Goal: Transaction & Acquisition: Book appointment/travel/reservation

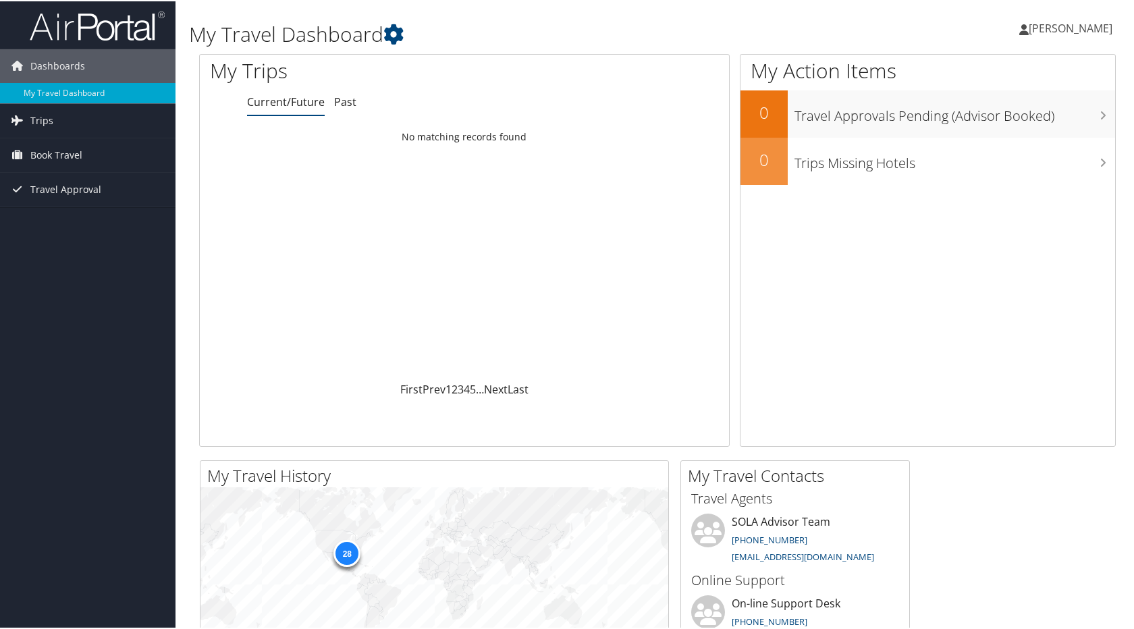
click at [1075, 24] on span "[PERSON_NAME]" at bounding box center [1070, 27] width 84 height 15
click at [1010, 123] on link "View Travel Profile" at bounding box center [1034, 120] width 150 height 23
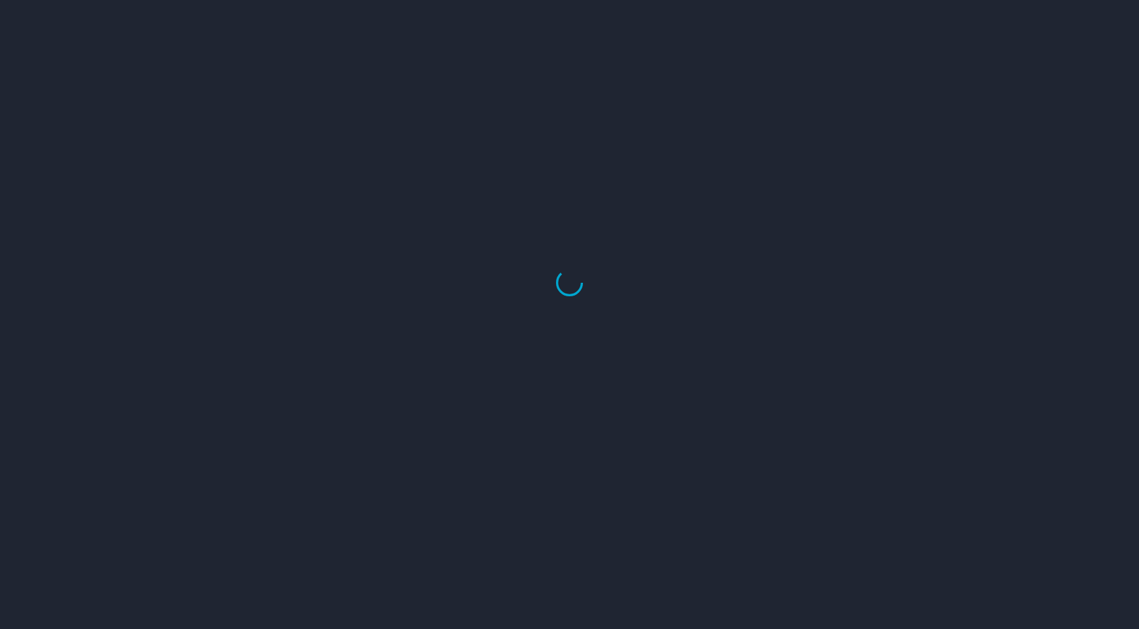
select select "US"
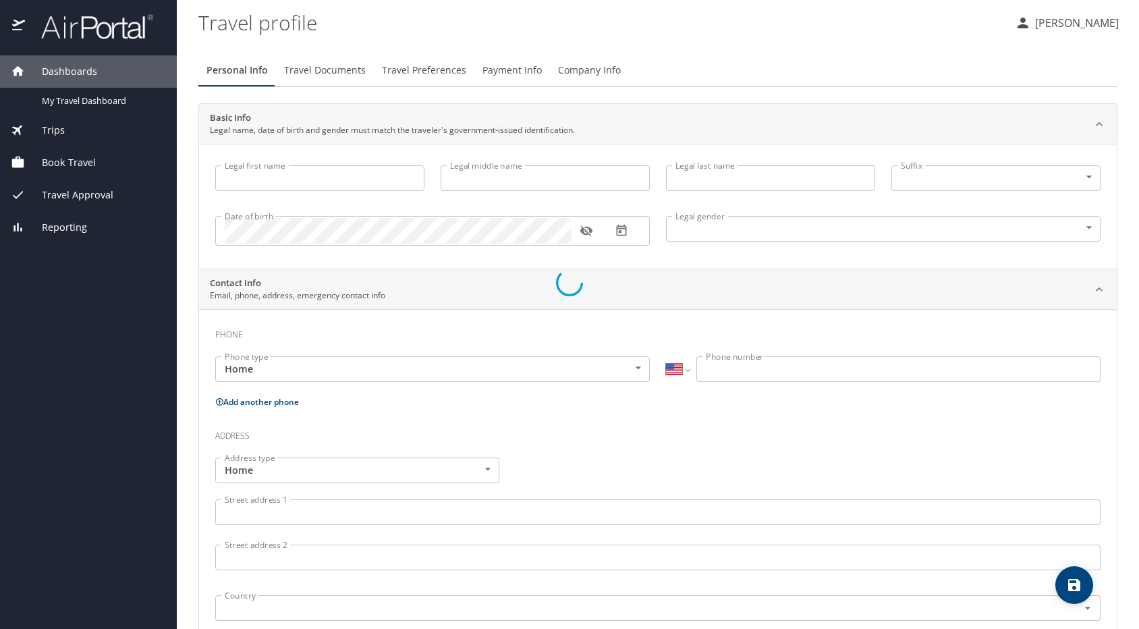
type input "DAVID"
type input "FOX"
type input "Male"
select select "US"
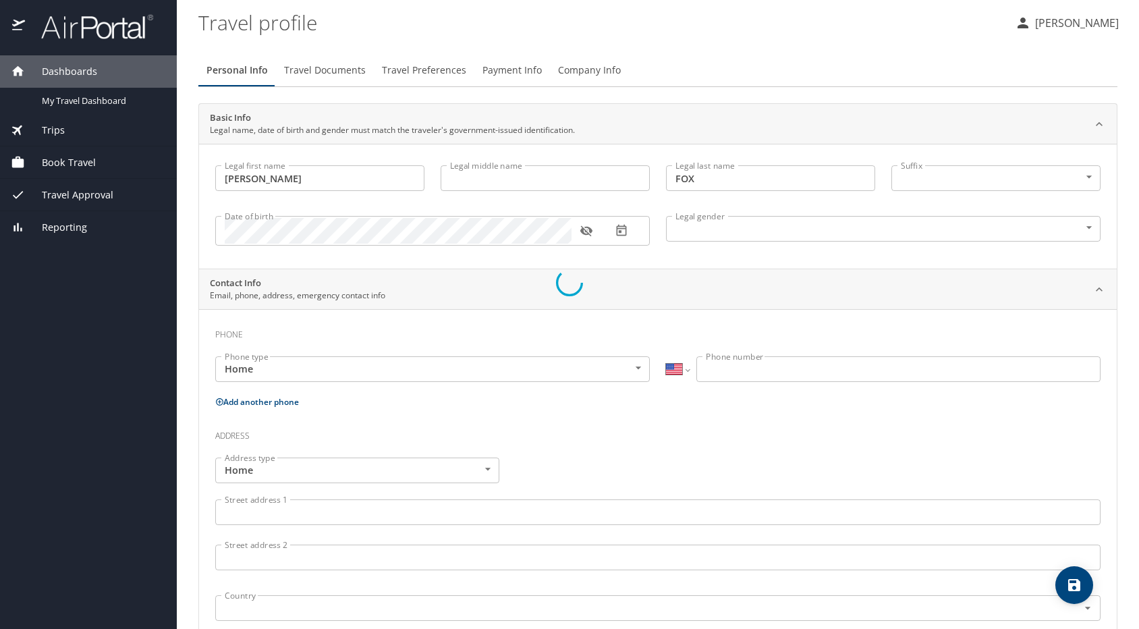
select select "US"
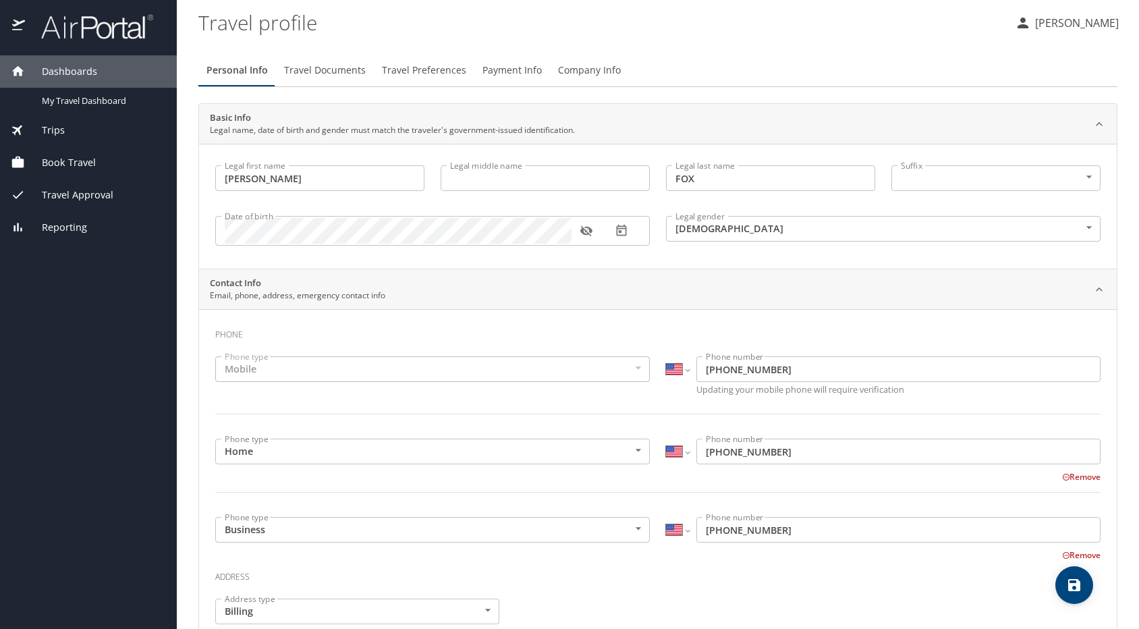
click at [345, 70] on span "Travel Documents" at bounding box center [325, 70] width 82 height 17
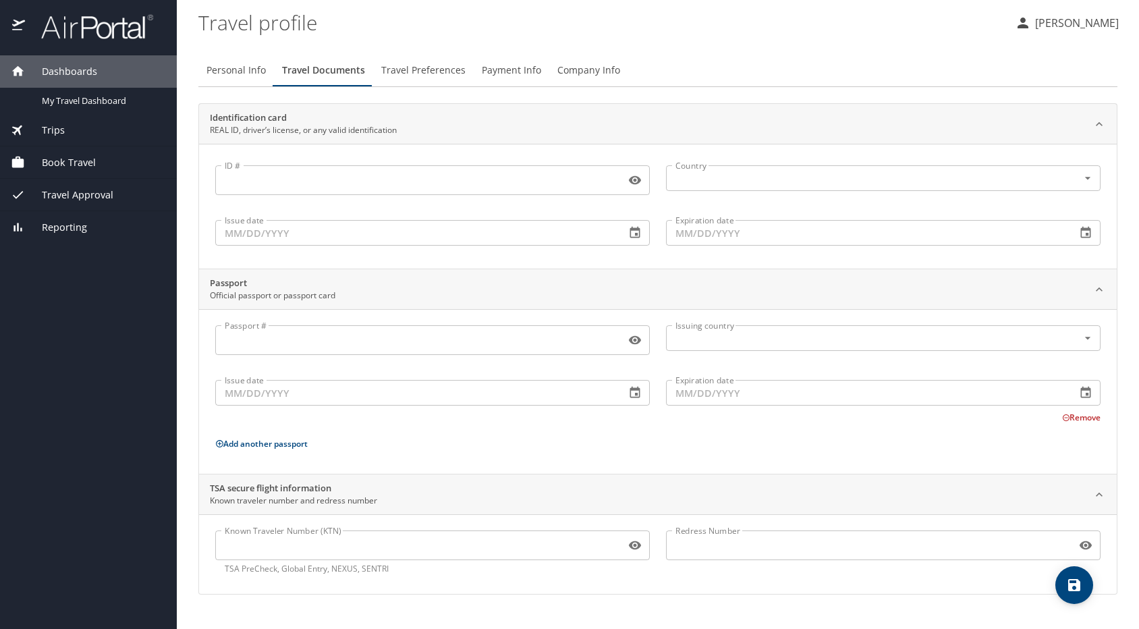
click at [432, 72] on span "Travel Preferences" at bounding box center [423, 70] width 84 height 17
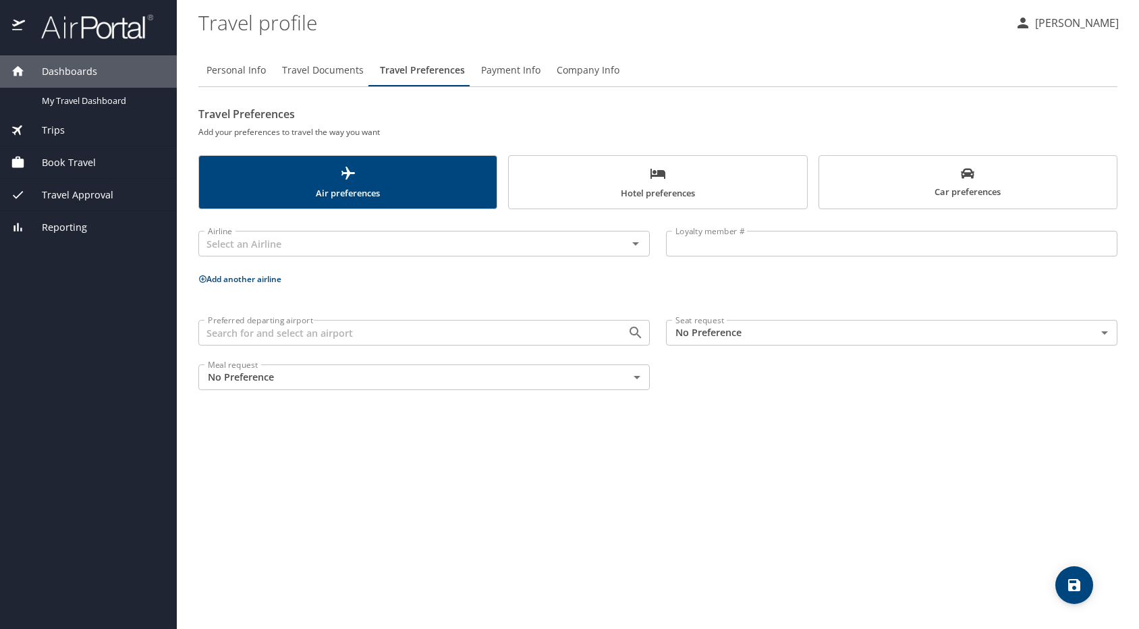
click at [507, 67] on span "Payment Info" at bounding box center [510, 70] width 59 height 17
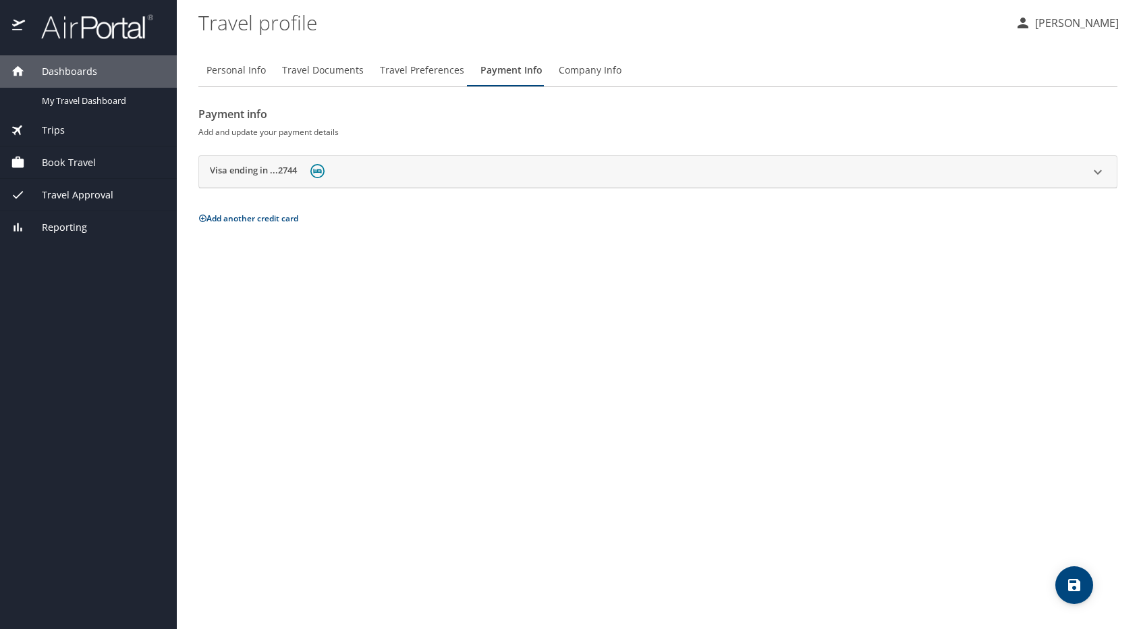
click at [582, 65] on span "Company Info" at bounding box center [590, 70] width 63 height 17
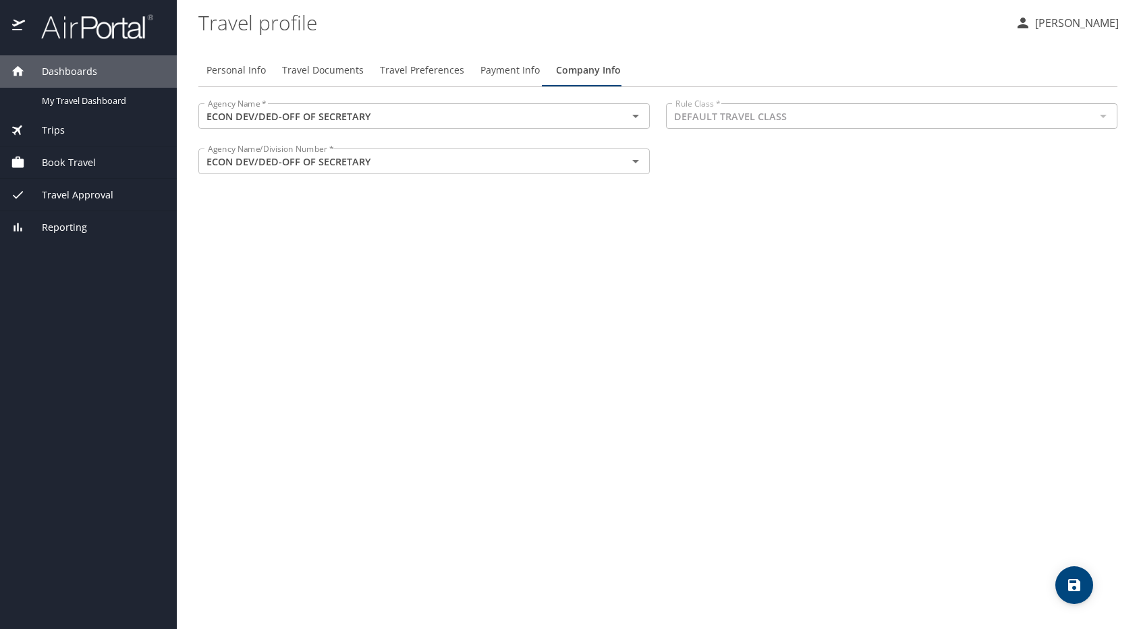
click at [1105, 21] on p "[PERSON_NAME]" at bounding box center [1075, 23] width 88 height 16
click at [1035, 49] on li "My settings" at bounding box center [1062, 52] width 138 height 24
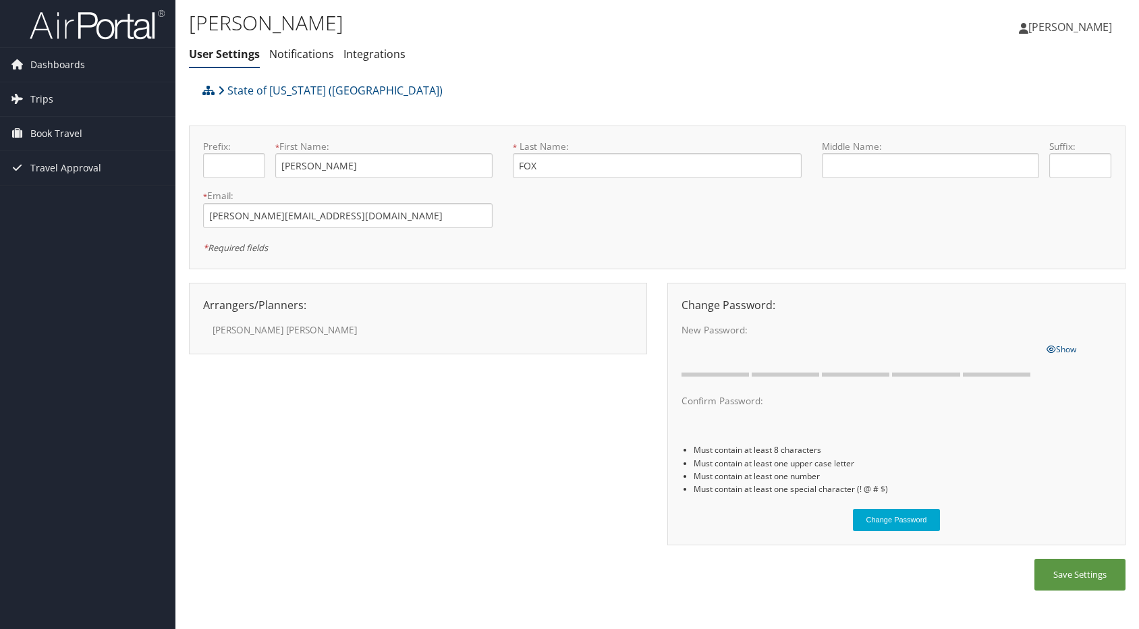
click at [1076, 28] on span "[PERSON_NAME]" at bounding box center [1070, 27] width 84 height 15
click at [1035, 96] on link "Travel Agency Contacts" at bounding box center [1036, 97] width 150 height 23
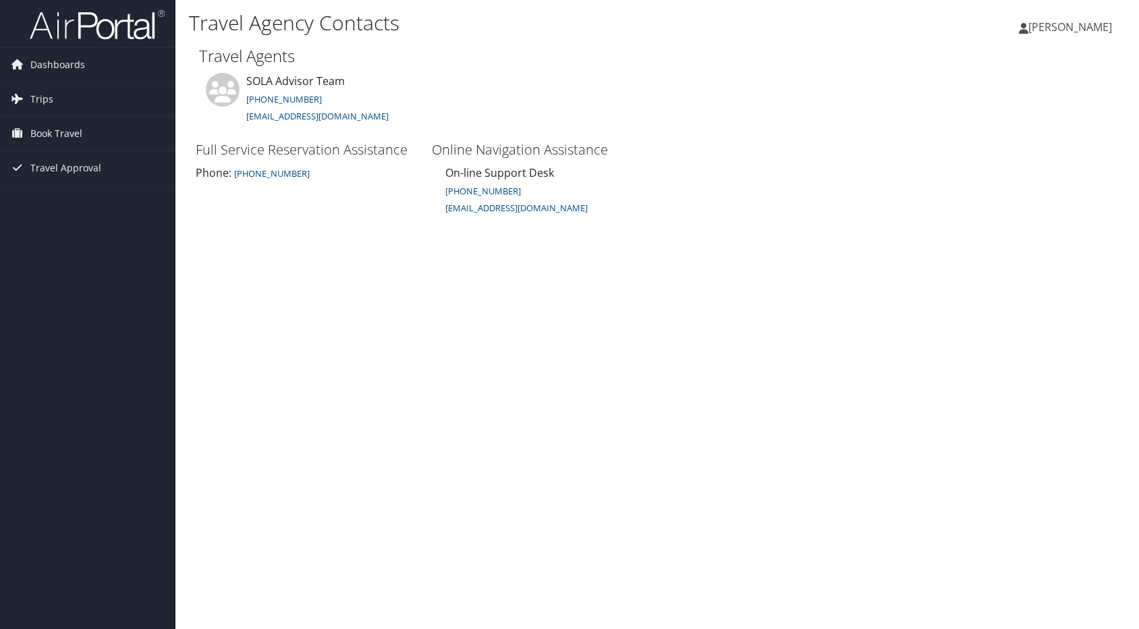
click at [1069, 30] on span "[PERSON_NAME]" at bounding box center [1070, 27] width 84 height 15
click at [737, 165] on div "Full Service Reservation Assistance Phone: [PHONE_NUMBER] Online Navigation Ass…" at bounding box center [660, 137] width 943 height 188
click at [53, 64] on span "Dashboards" at bounding box center [57, 65] width 55 height 34
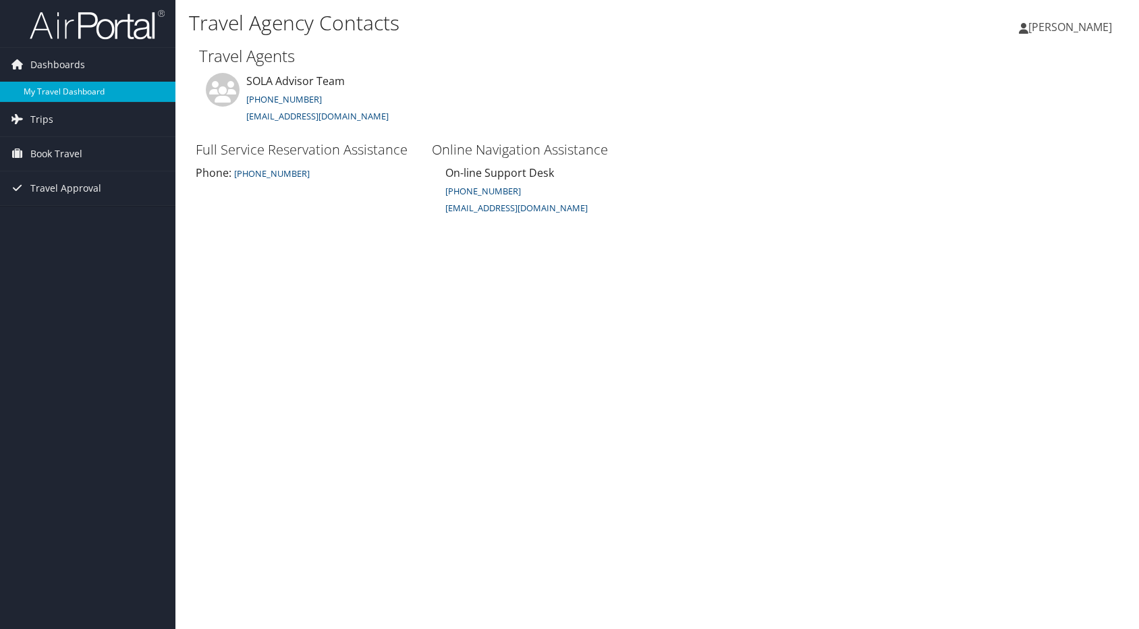
click at [52, 92] on link "My Travel Dashboard" at bounding box center [87, 92] width 175 height 20
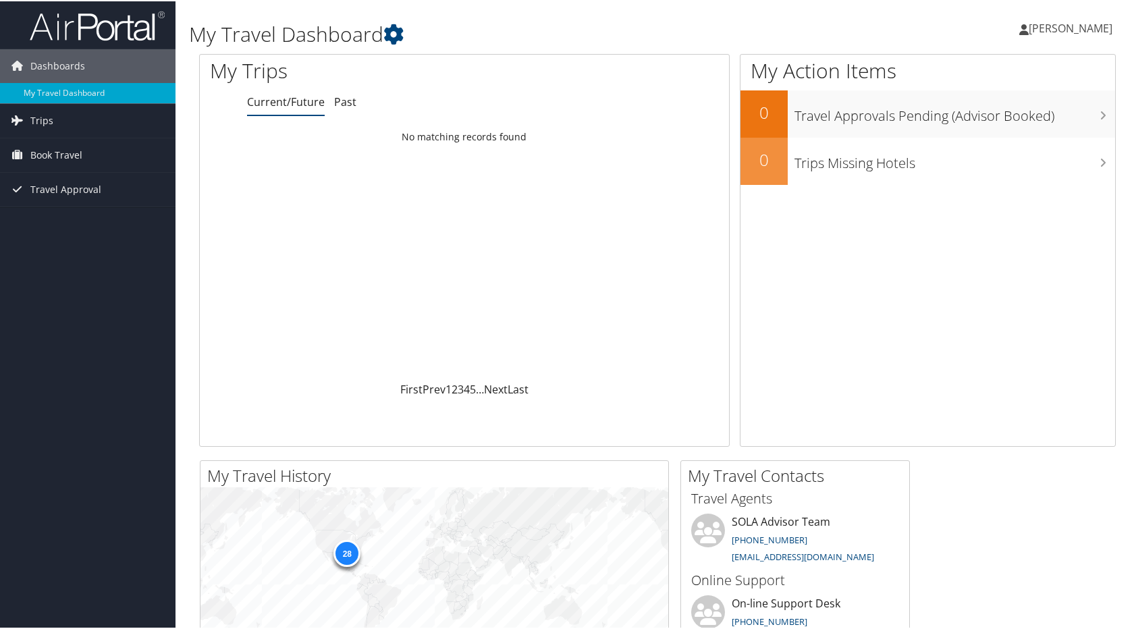
click at [1092, 32] on span "[PERSON_NAME]" at bounding box center [1070, 27] width 84 height 15
click at [988, 75] on link "My Settings" at bounding box center [1034, 74] width 150 height 23
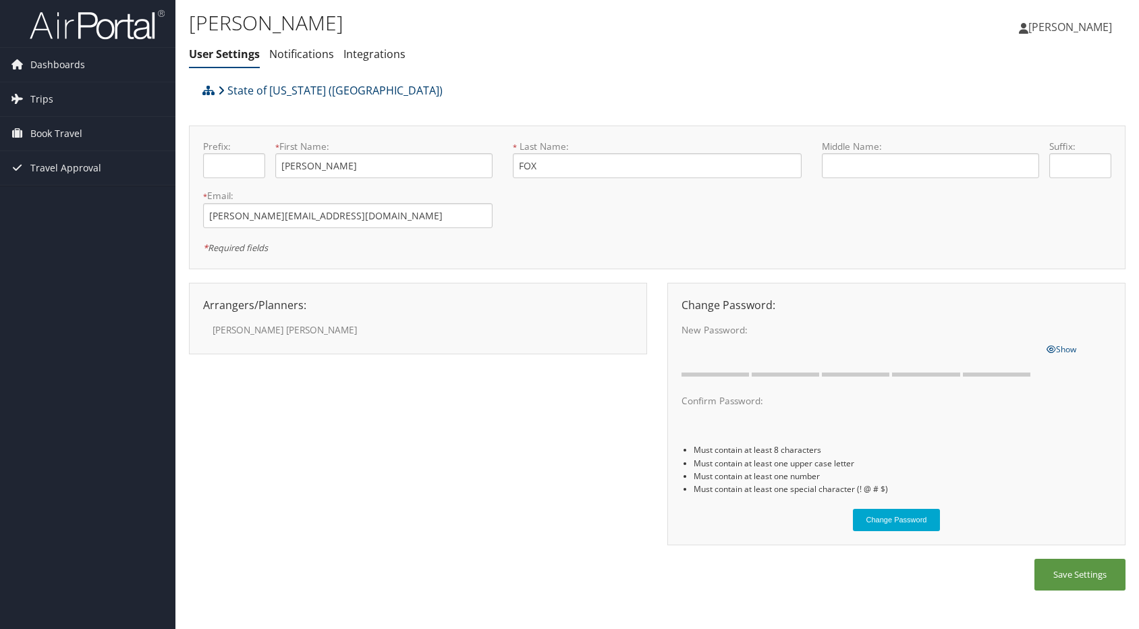
click at [222, 88] on icon at bounding box center [221, 90] width 7 height 11
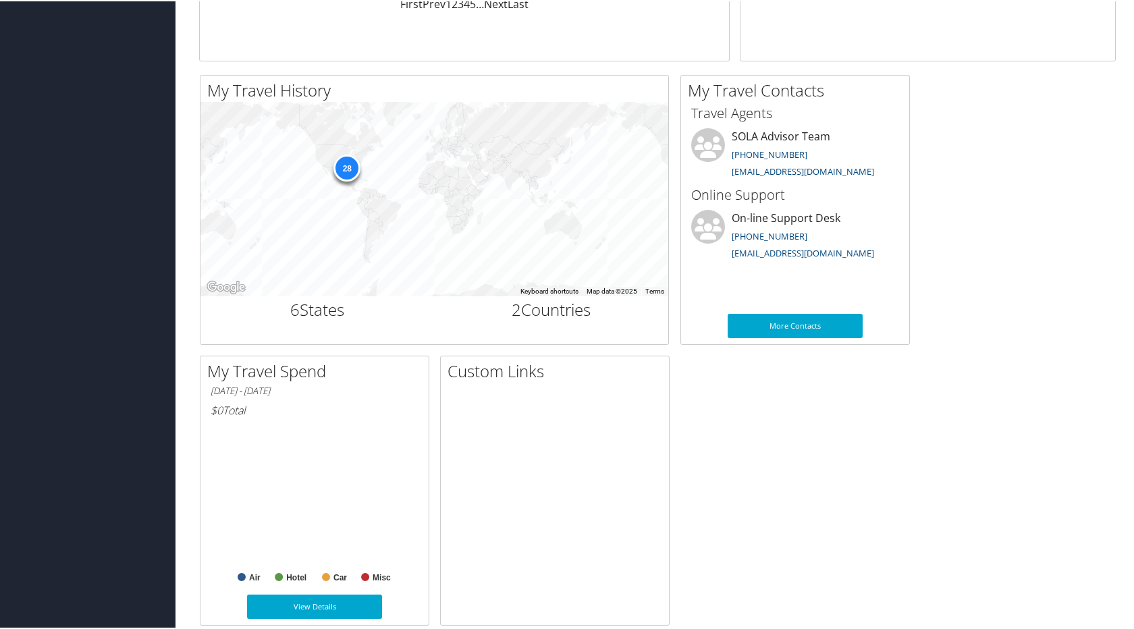
scroll to position [404, 0]
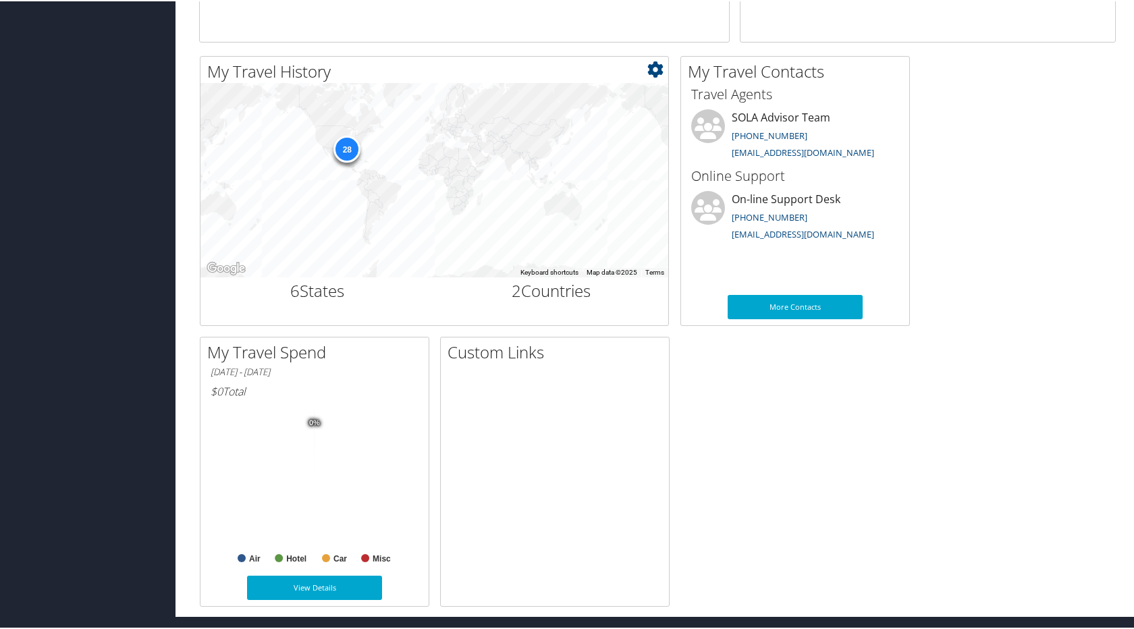
click at [663, 270] on link "Terms" at bounding box center [654, 270] width 19 height 7
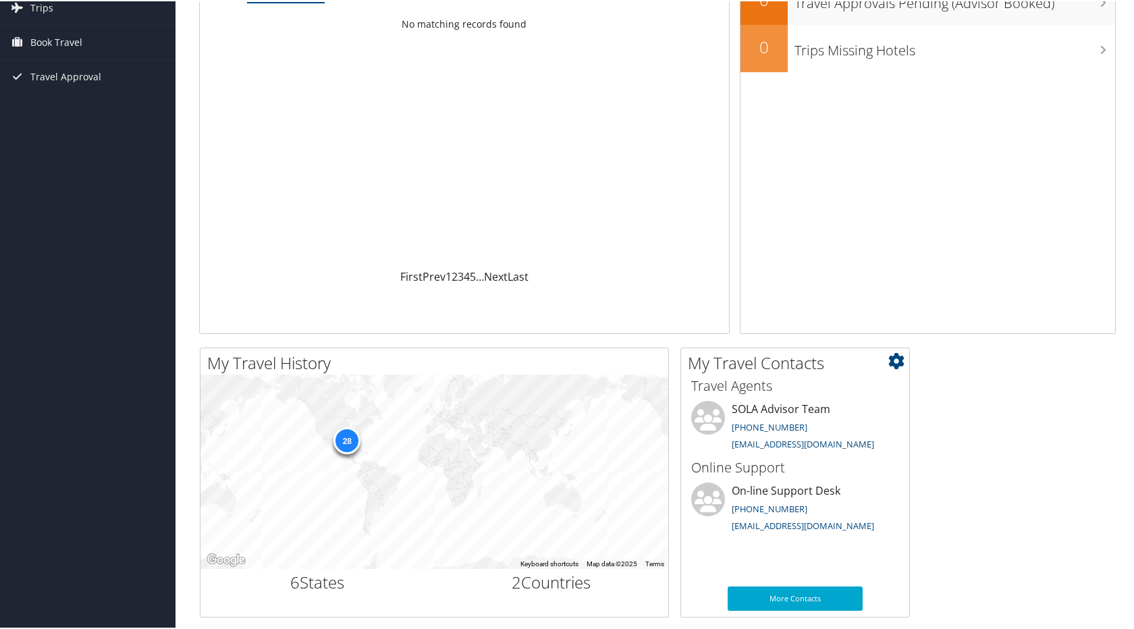
scroll to position [0, 0]
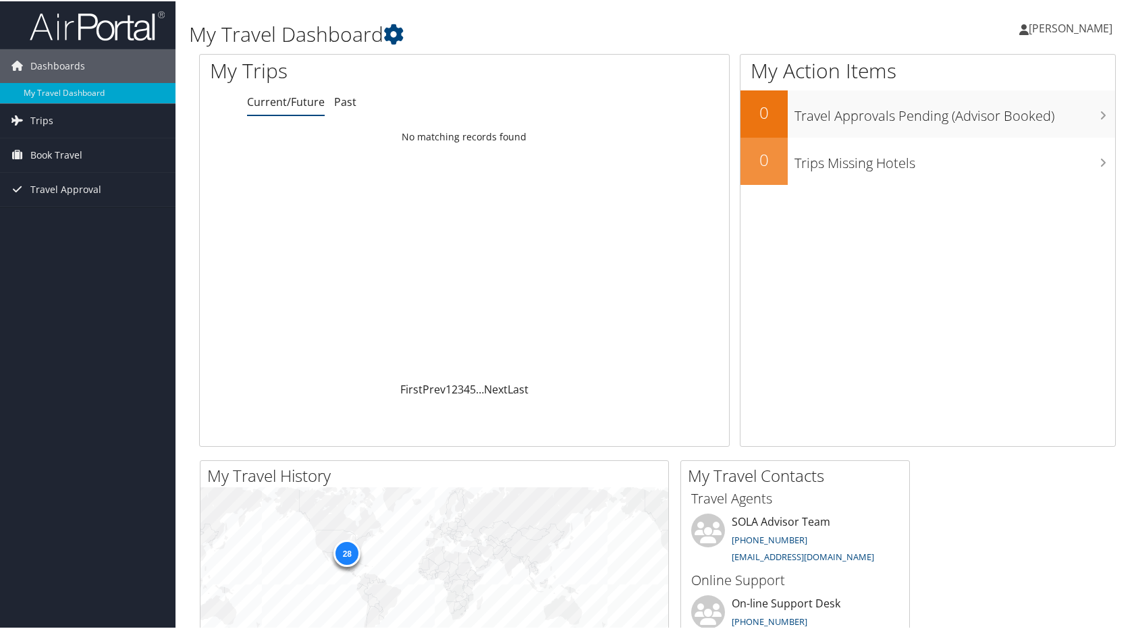
click at [1060, 28] on span "[PERSON_NAME]" at bounding box center [1070, 27] width 84 height 15
click at [994, 78] on link "My Settings" at bounding box center [1034, 74] width 150 height 23
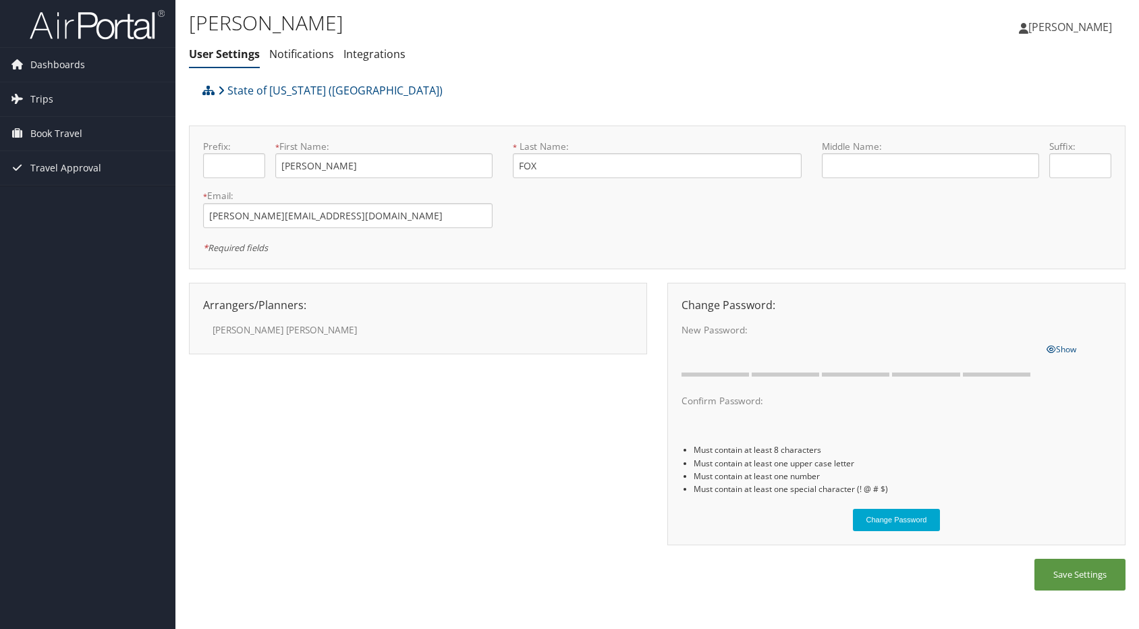
click at [237, 311] on div "Arrangers/Planners: Edit Arrangers & Planners Gail Williams Alicia Reynolds AMA…" at bounding box center [418, 305] width 450 height 16
click at [298, 56] on link "Notifications" at bounding box center [301, 54] width 65 height 15
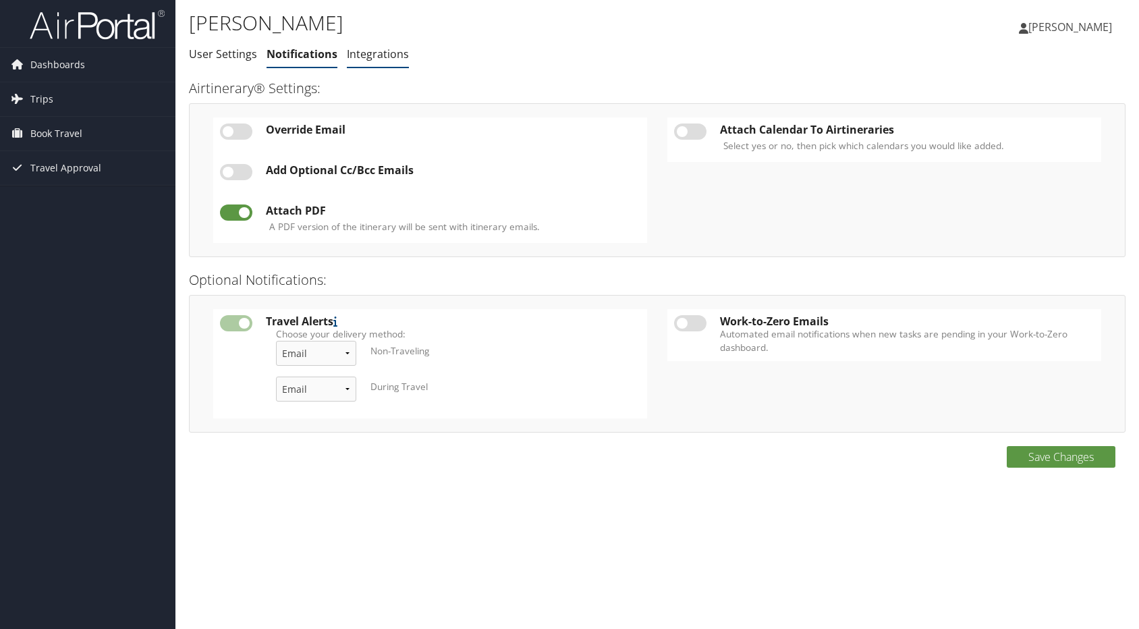
click at [373, 55] on link "Integrations" at bounding box center [378, 54] width 62 height 15
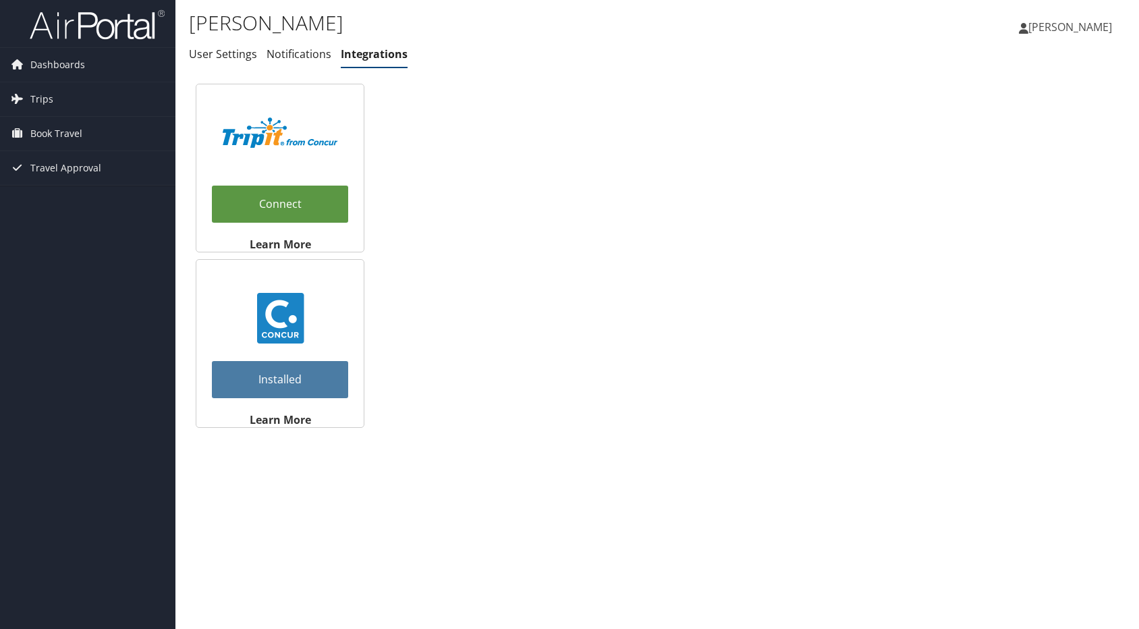
click at [1091, 23] on span "[PERSON_NAME]" at bounding box center [1070, 27] width 84 height 15
click at [1005, 125] on link "View Travel Profile" at bounding box center [1036, 120] width 150 height 23
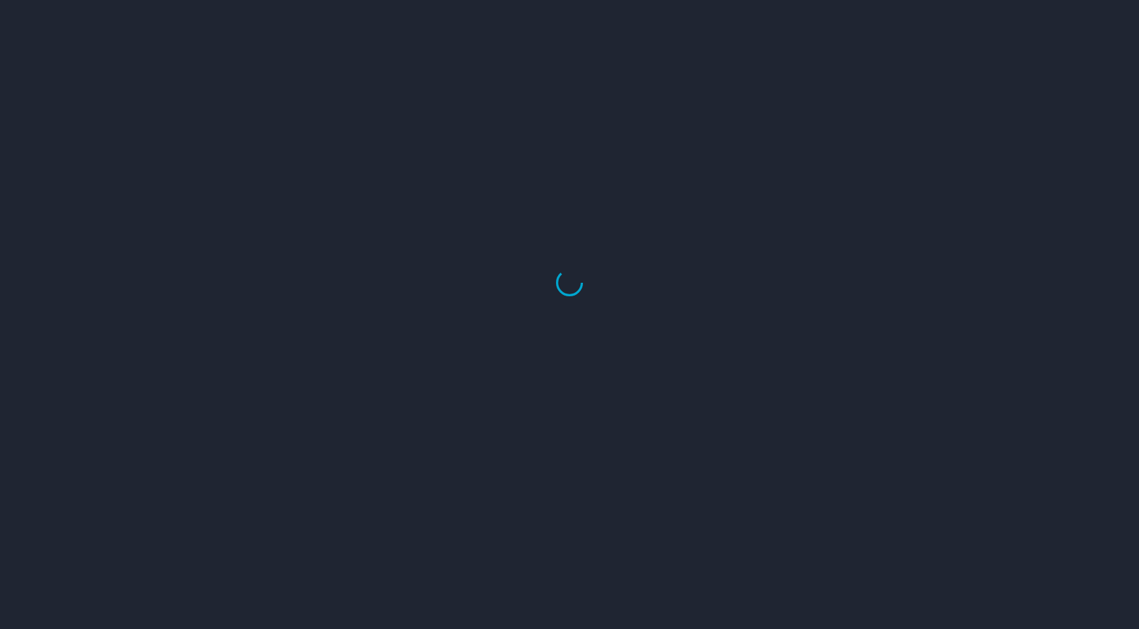
select select "US"
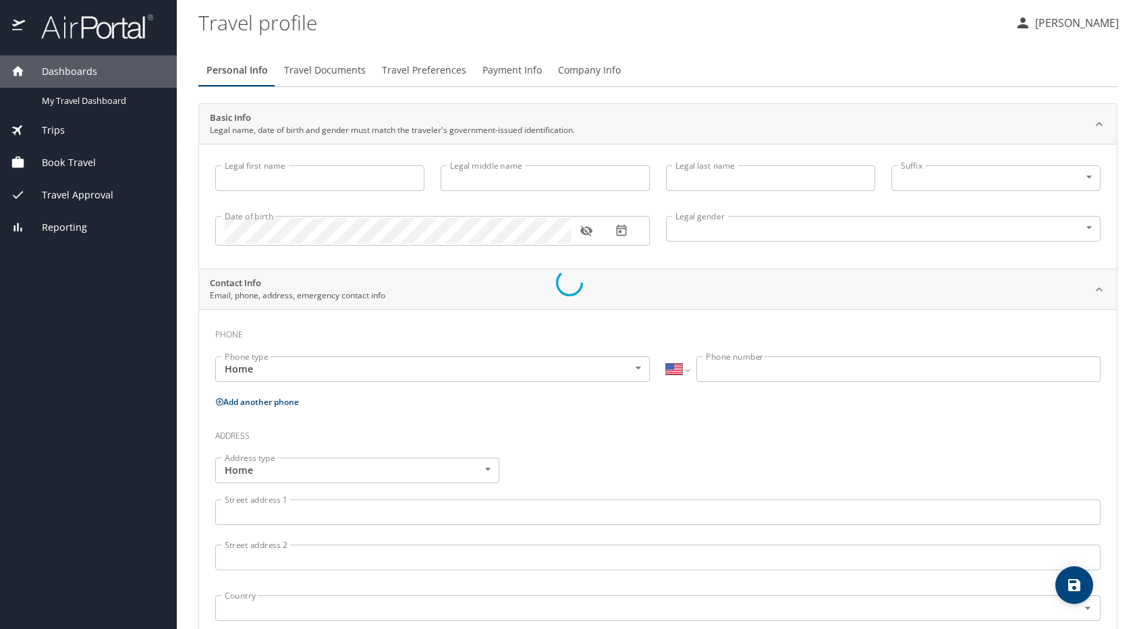
type input "DAVID"
type input "FOX"
type input "Male"
select select "US"
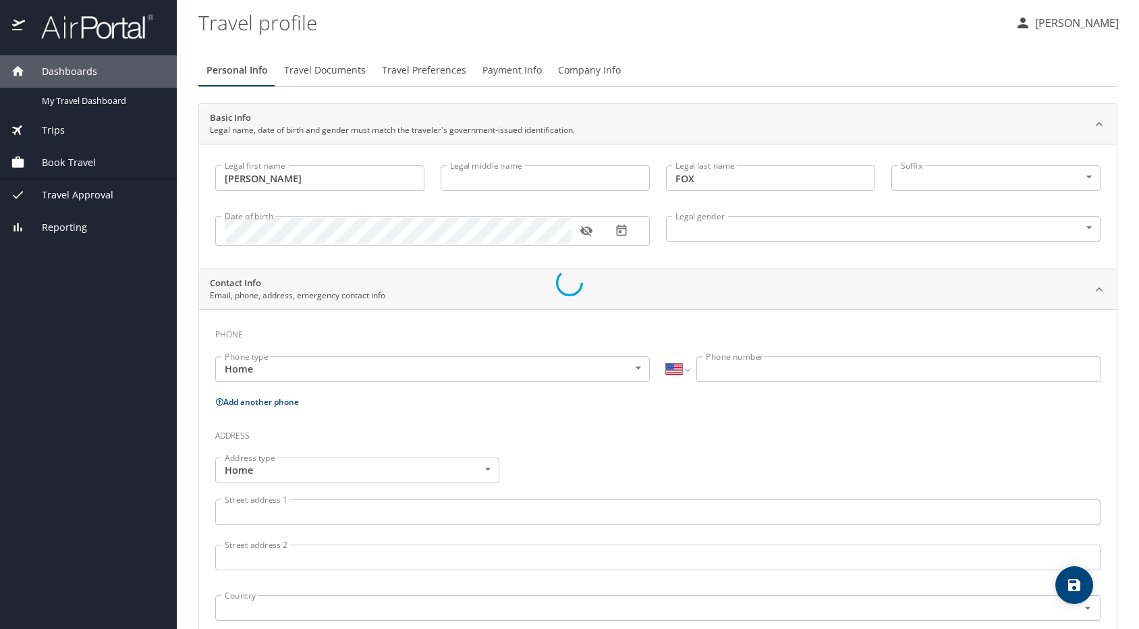
select select "US"
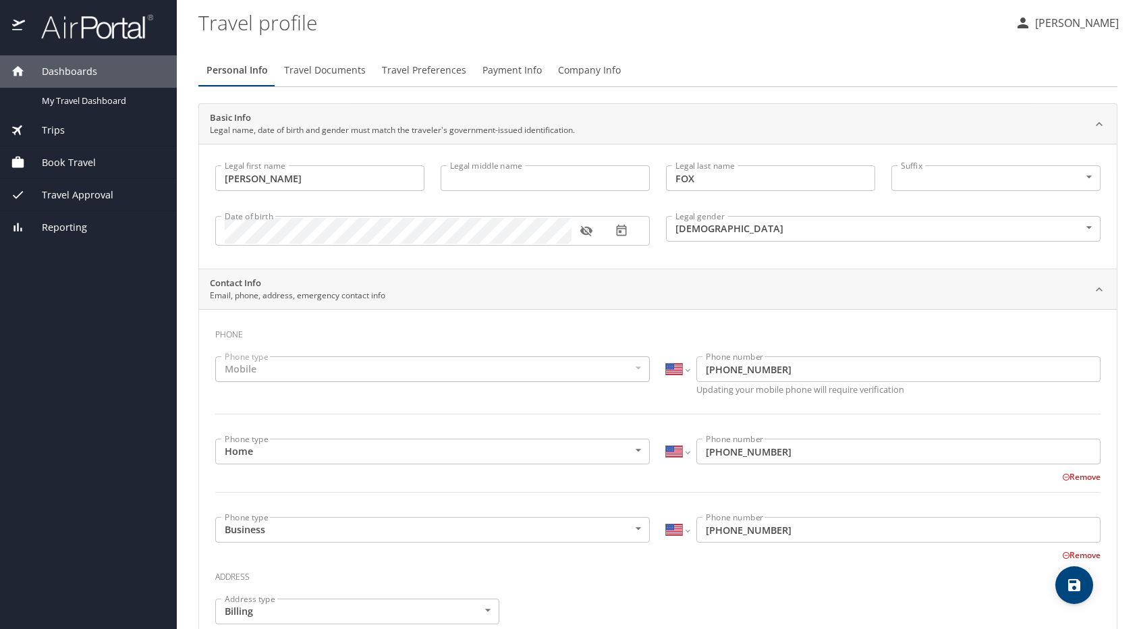
click at [568, 71] on span "Company Info" at bounding box center [589, 70] width 63 height 17
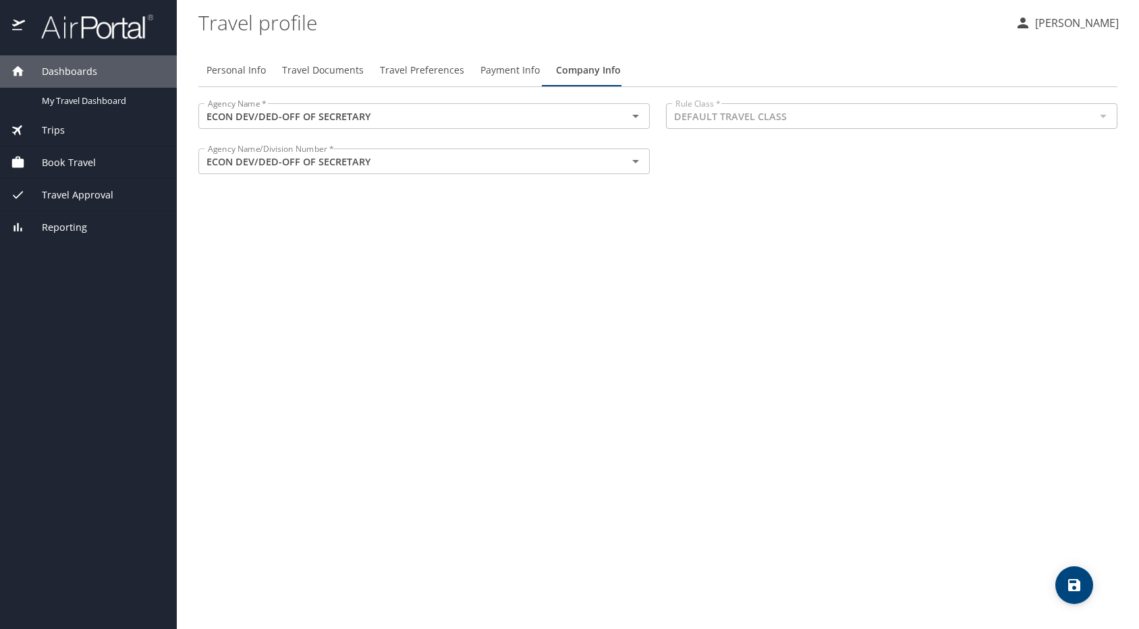
click at [516, 70] on span "Payment Info" at bounding box center [509, 70] width 59 height 17
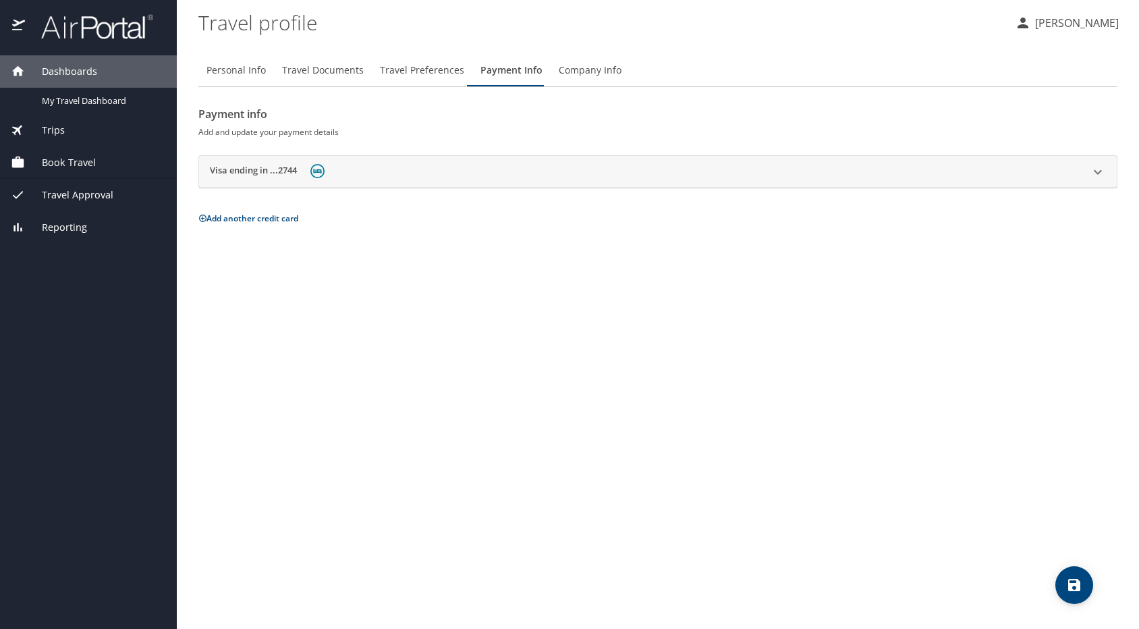
click at [425, 69] on span "Travel Preferences" at bounding box center [422, 70] width 84 height 17
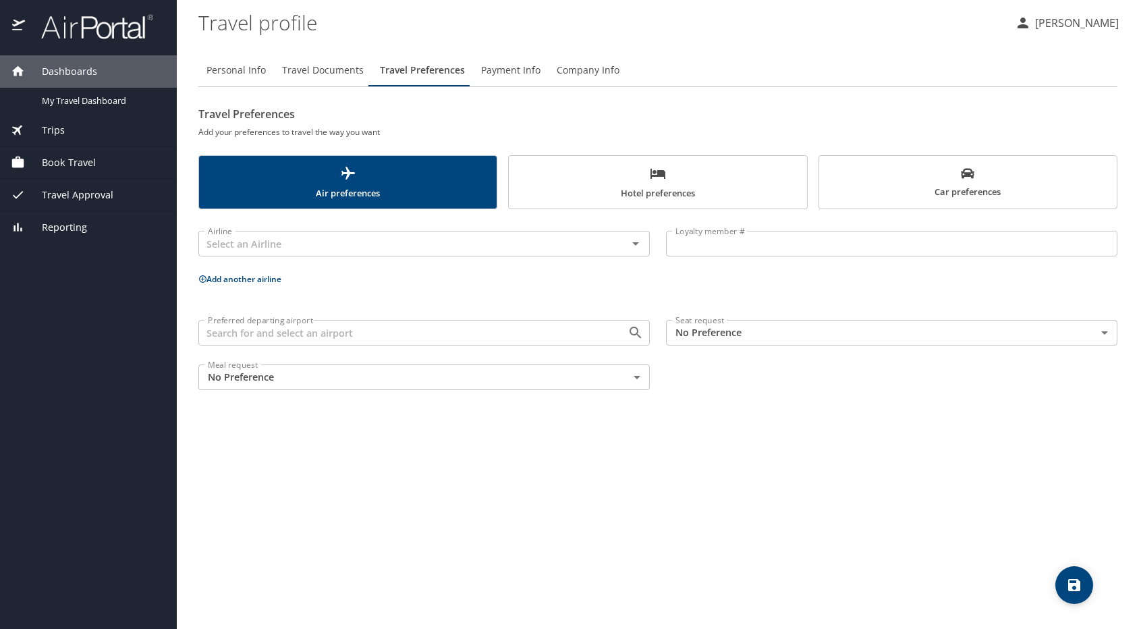
click at [626, 185] on span "Hotel preferences" at bounding box center [657, 183] width 281 height 36
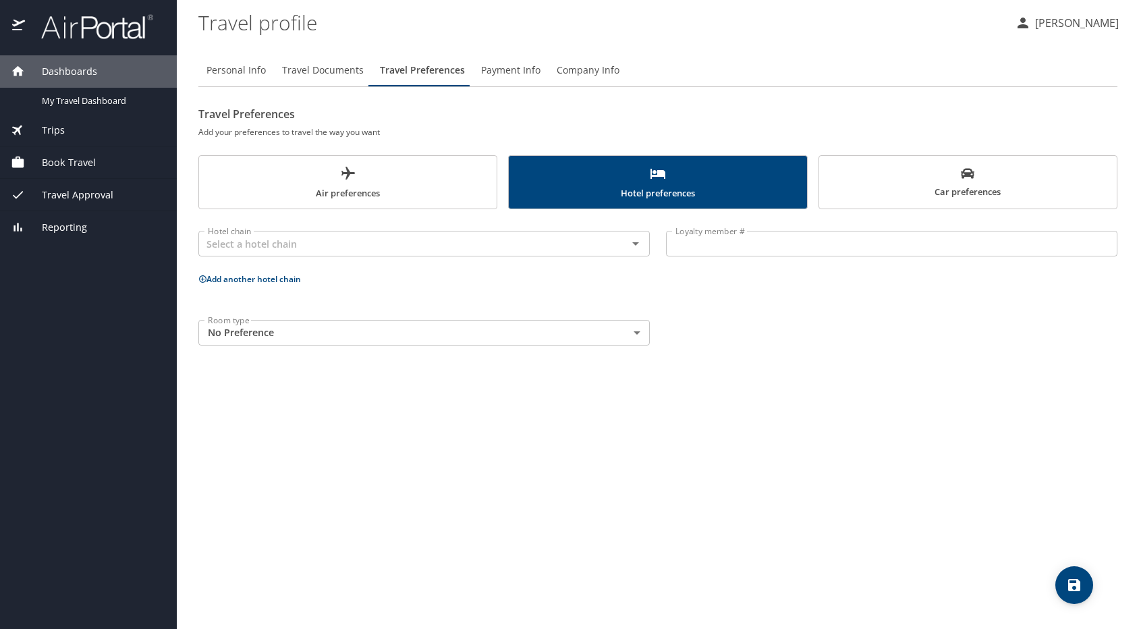
click at [884, 165] on button "Car preferences" at bounding box center [967, 182] width 299 height 54
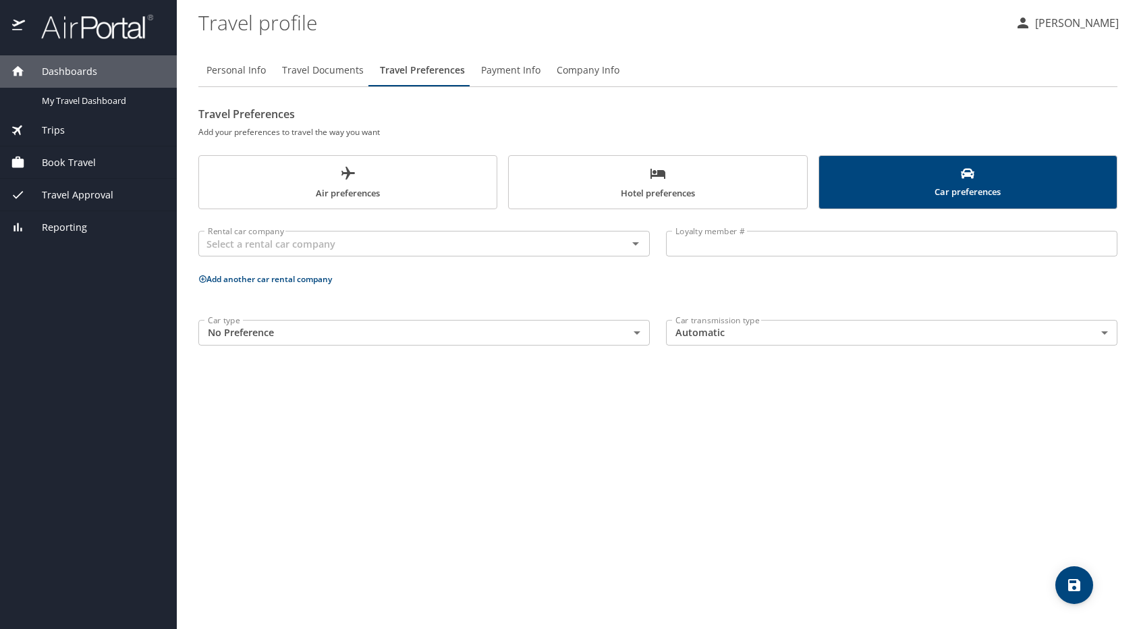
click at [440, 177] on span "Air preferences" at bounding box center [347, 183] width 281 height 36
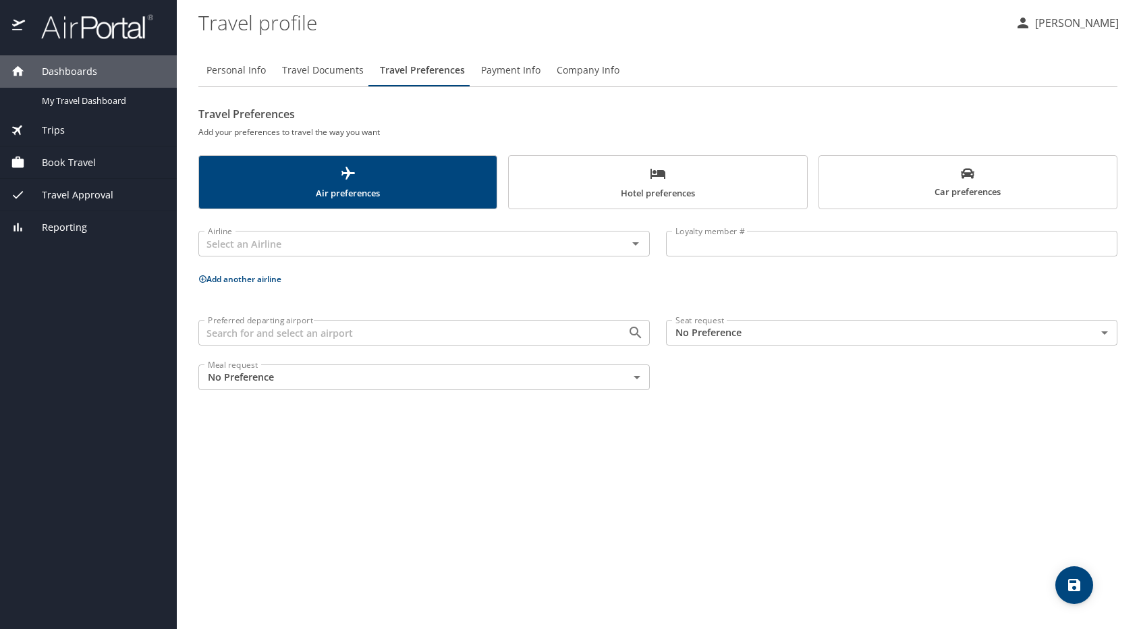
click at [320, 70] on span "Travel Documents" at bounding box center [323, 70] width 82 height 17
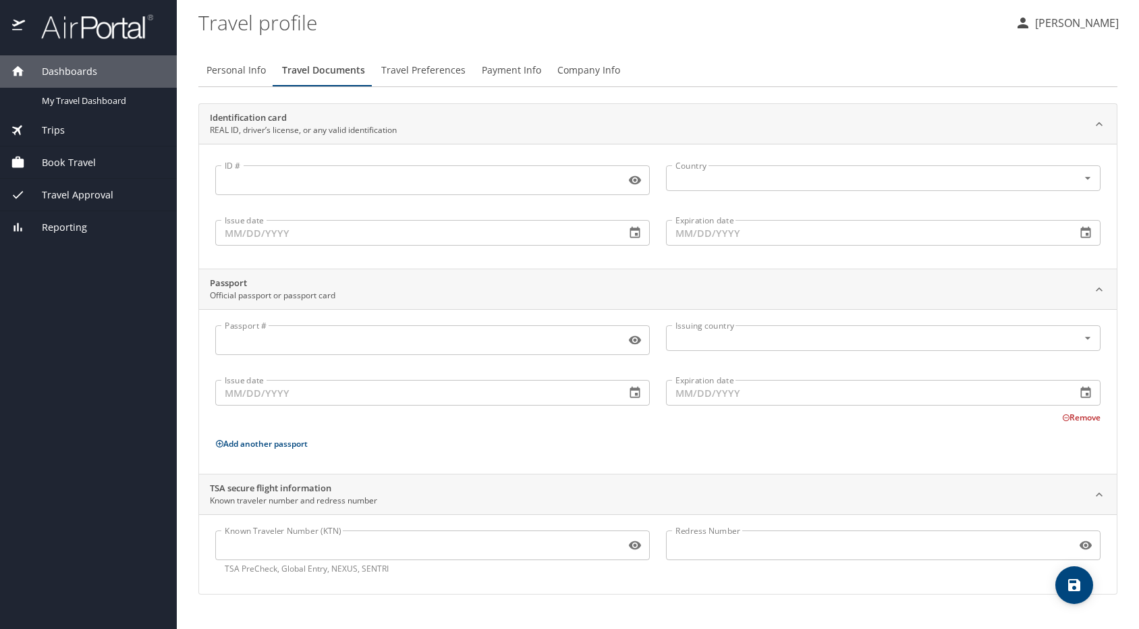
click at [234, 69] on span "Personal Info" at bounding box center [235, 70] width 59 height 17
select select "US"
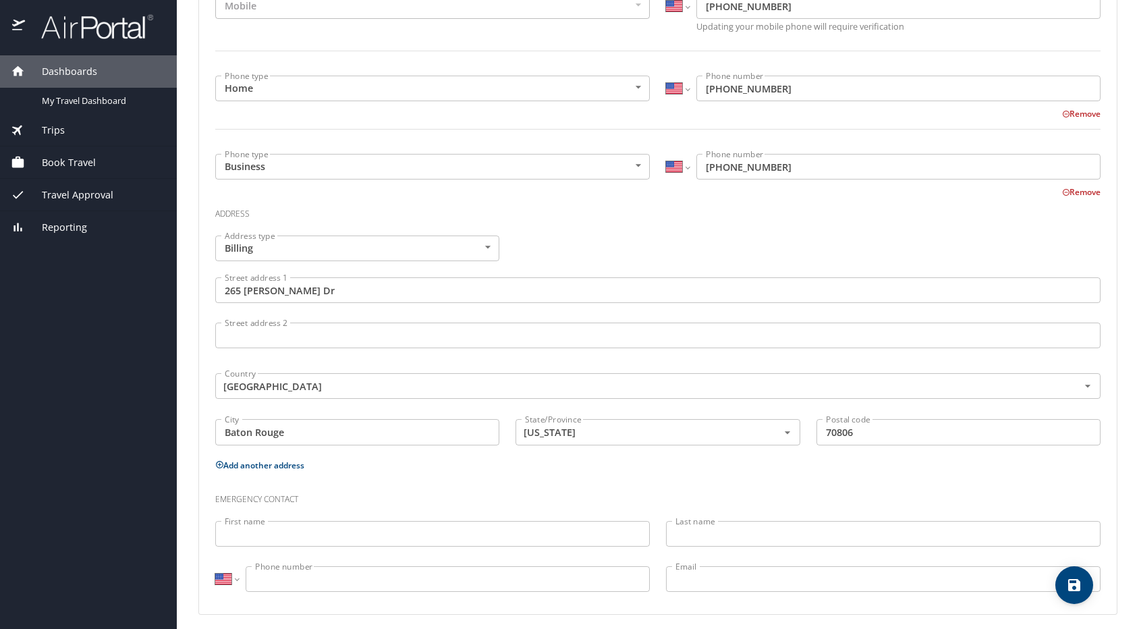
scroll to position [369, 0]
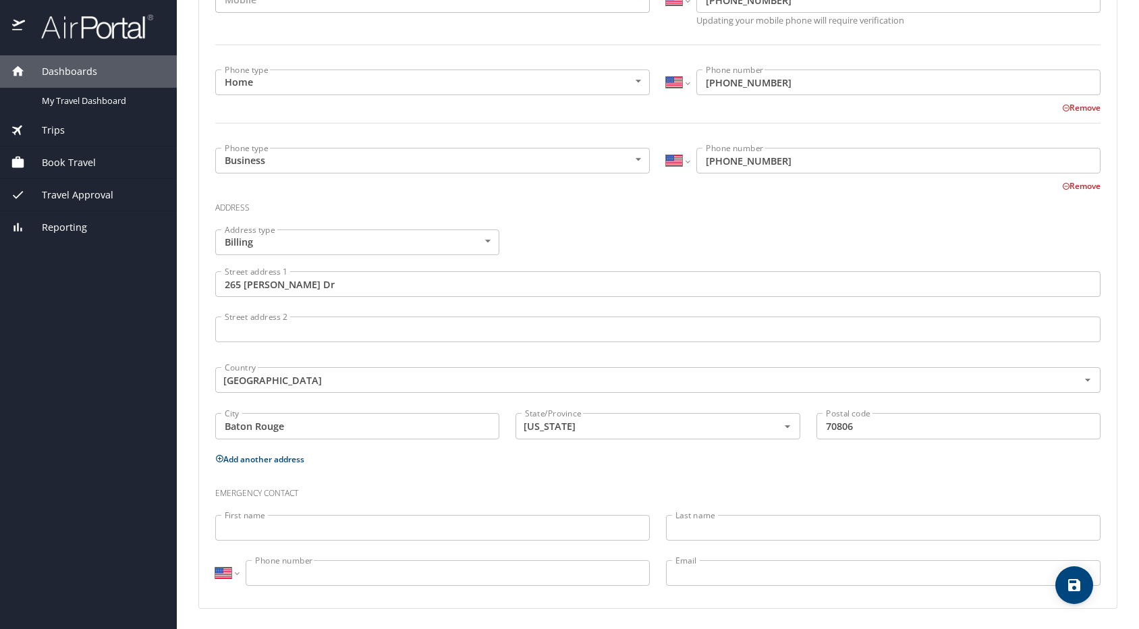
click at [56, 227] on span "Reporting" at bounding box center [56, 227] width 62 height 15
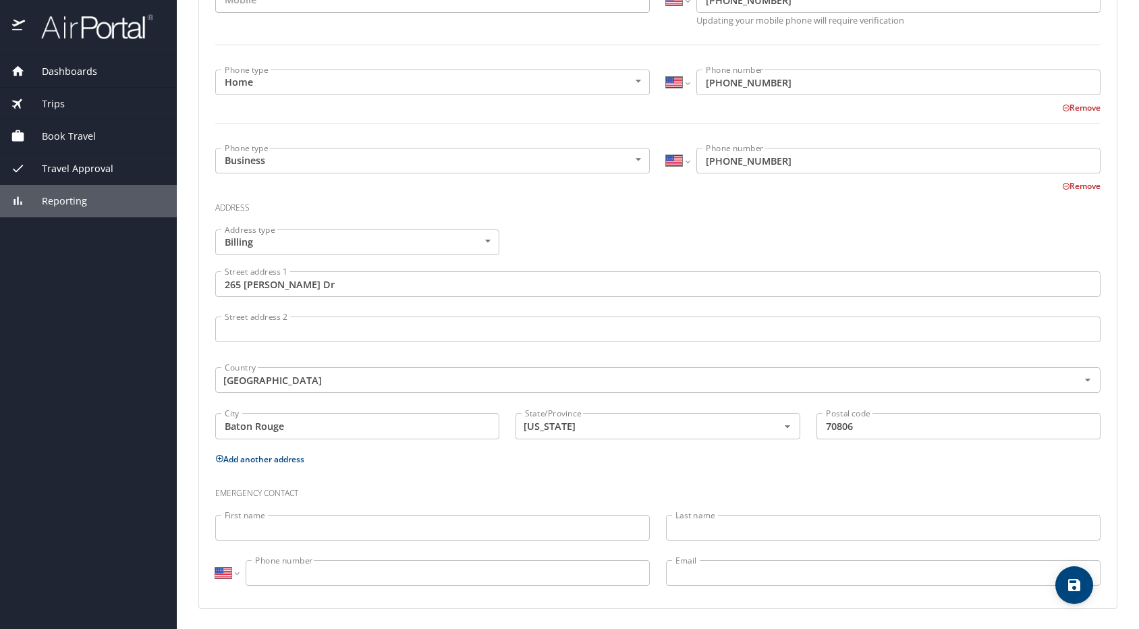
click at [68, 202] on span "Reporting" at bounding box center [56, 201] width 62 height 15
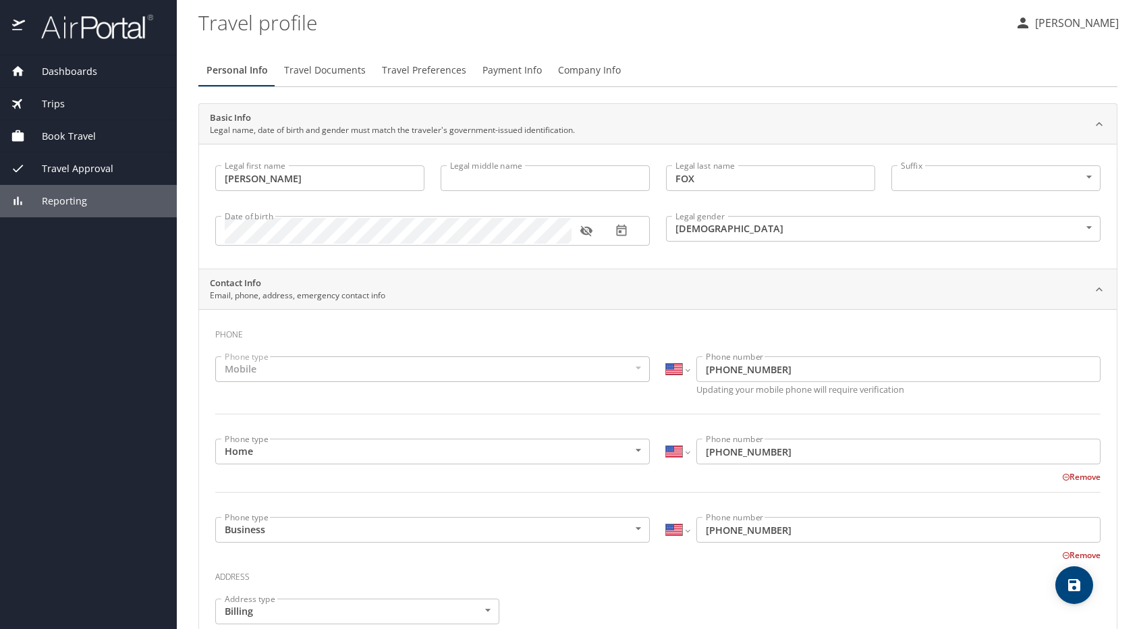
click at [72, 203] on span "Reporting" at bounding box center [56, 201] width 62 height 15
click at [68, 168] on span "Travel Approval" at bounding box center [69, 168] width 88 height 15
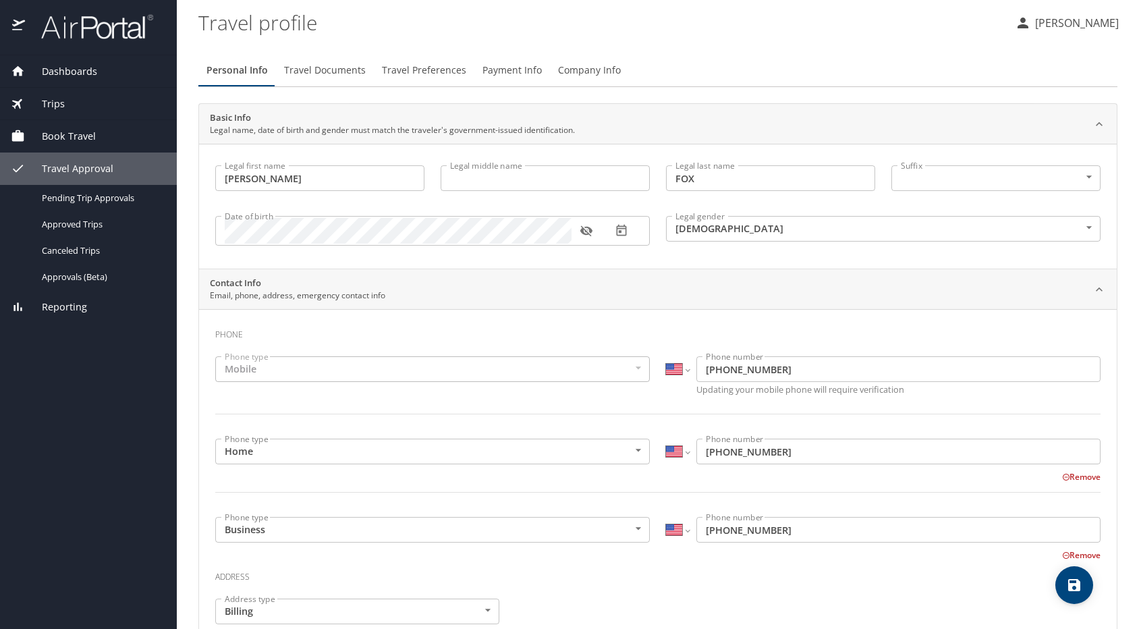
click at [57, 134] on span "Book Travel" at bounding box center [60, 136] width 71 height 15
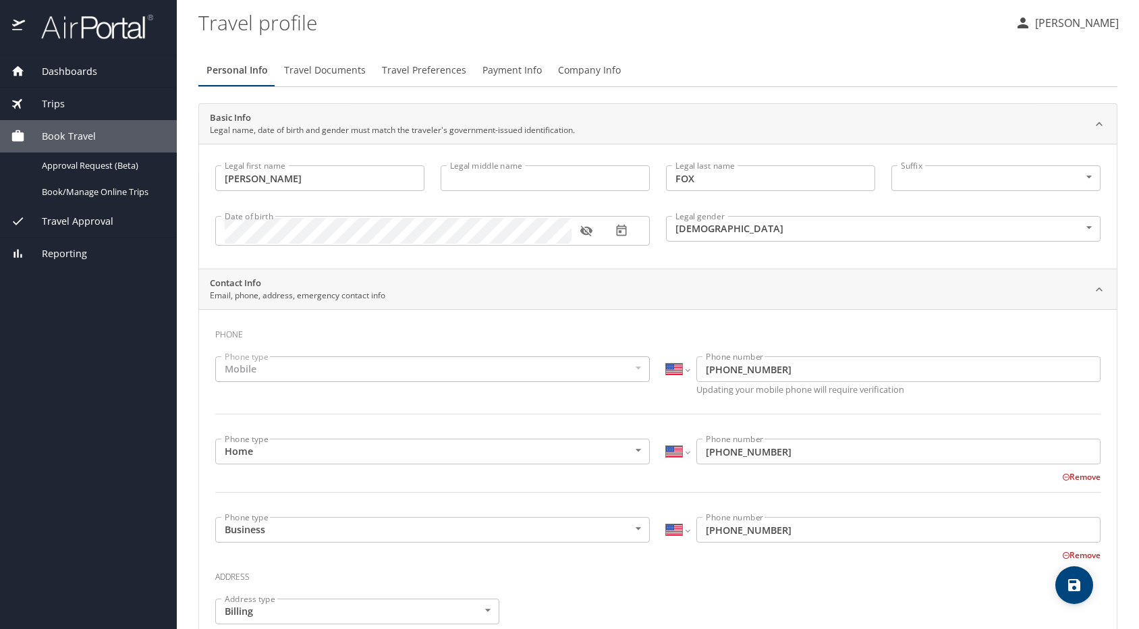
click at [65, 69] on span "Dashboards" at bounding box center [61, 71] width 72 height 15
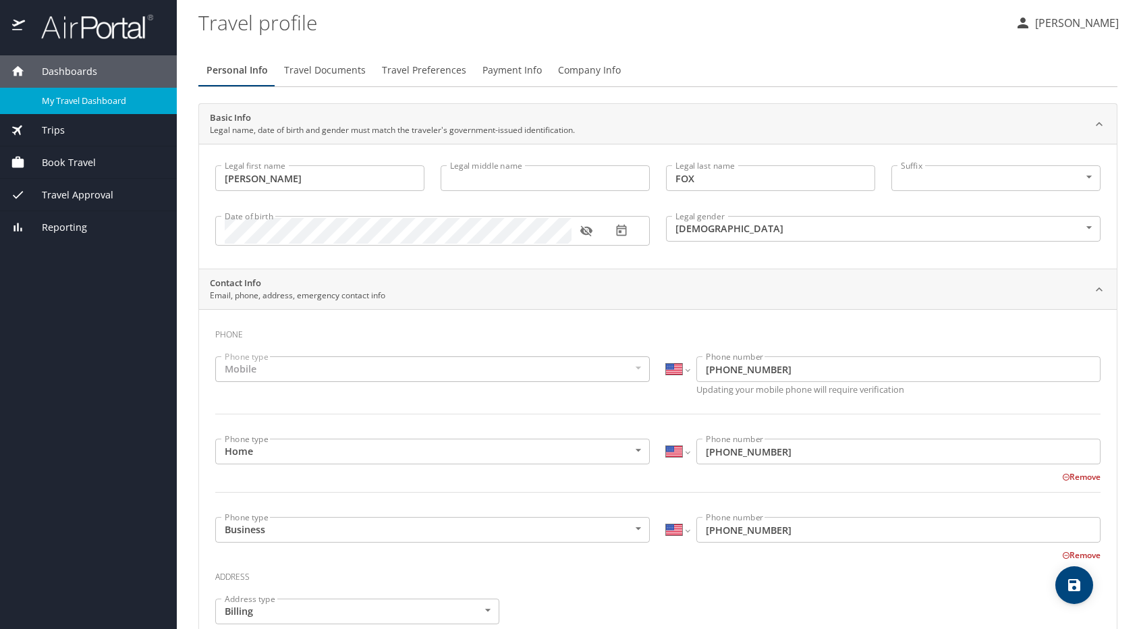
click at [68, 105] on span "My Travel Dashboard" at bounding box center [101, 100] width 119 height 13
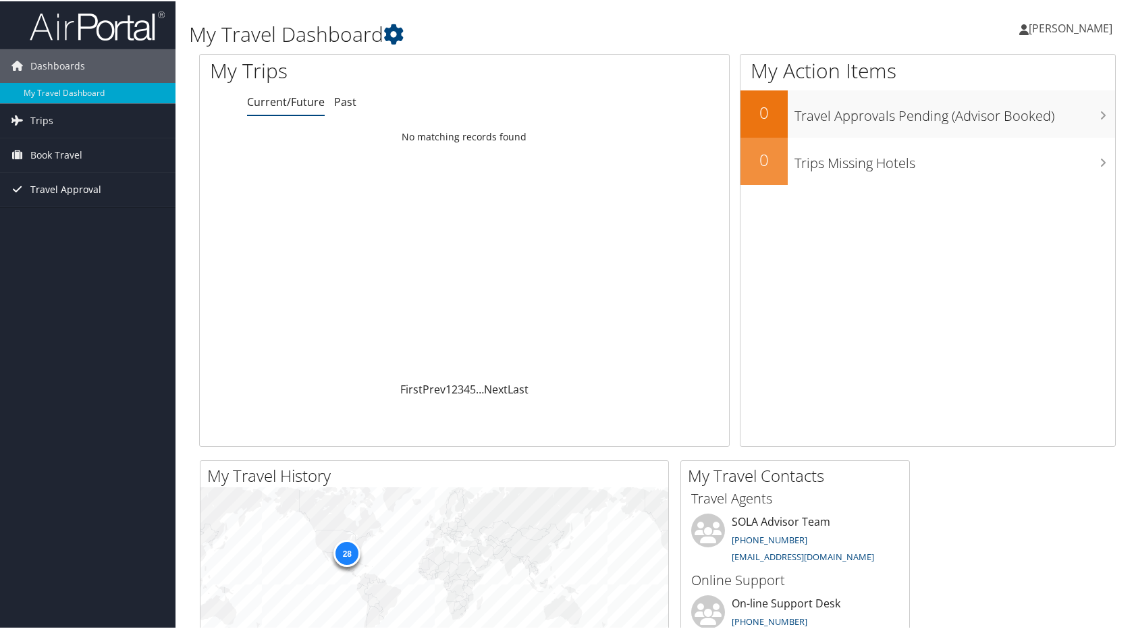
click at [78, 186] on span "Travel Approval" at bounding box center [65, 188] width 71 height 34
click at [53, 150] on span "Book Travel" at bounding box center [56, 154] width 52 height 34
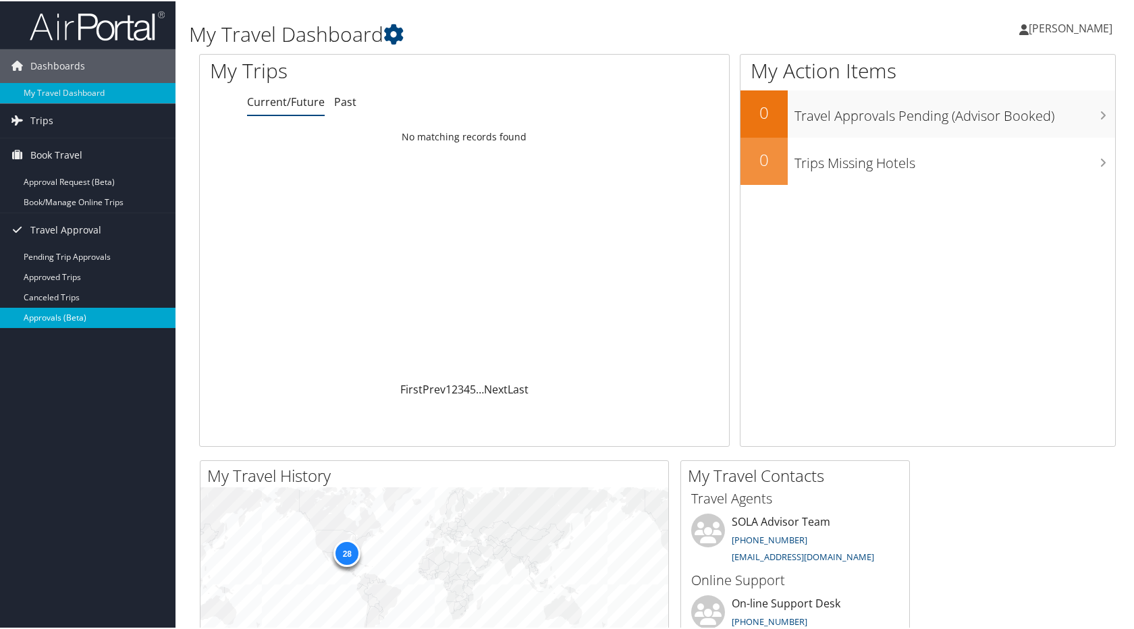
click at [47, 314] on link "Approvals (Beta)" at bounding box center [87, 316] width 175 height 20
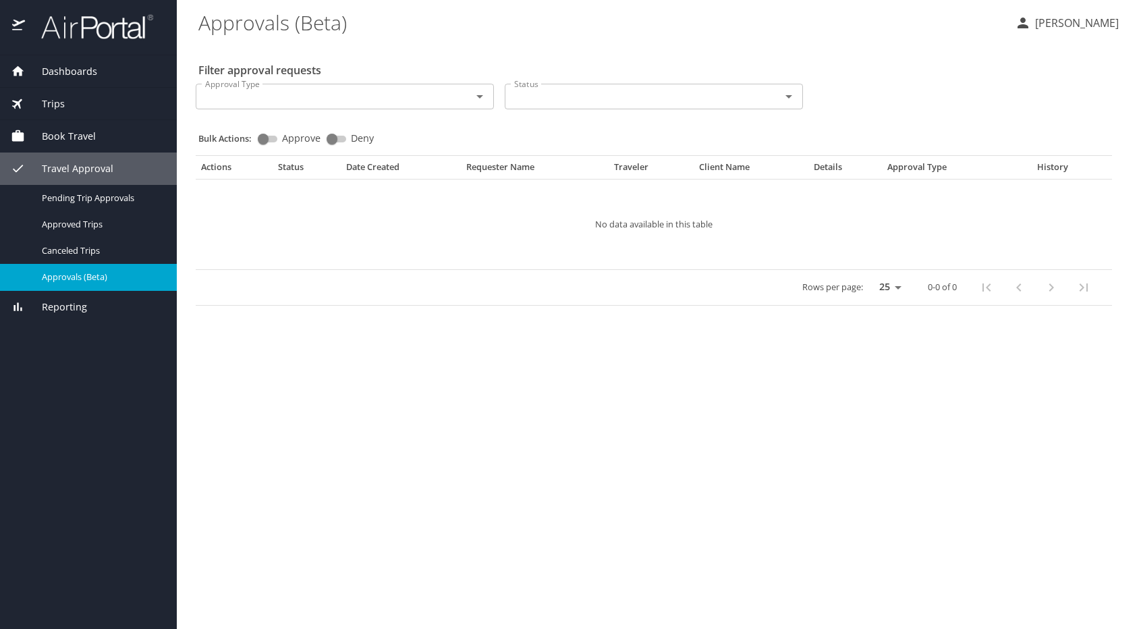
click at [64, 304] on span "Reporting" at bounding box center [56, 307] width 62 height 15
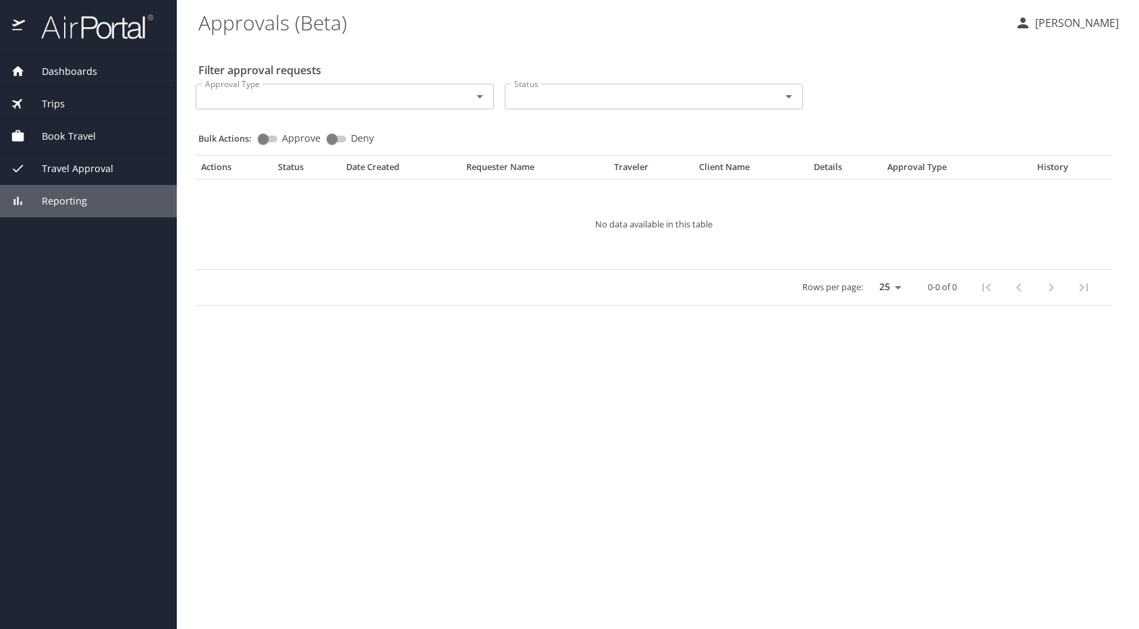
click at [19, 197] on icon at bounding box center [18, 201] width 14 height 14
click at [478, 99] on icon "Open" at bounding box center [480, 96] width 16 height 16
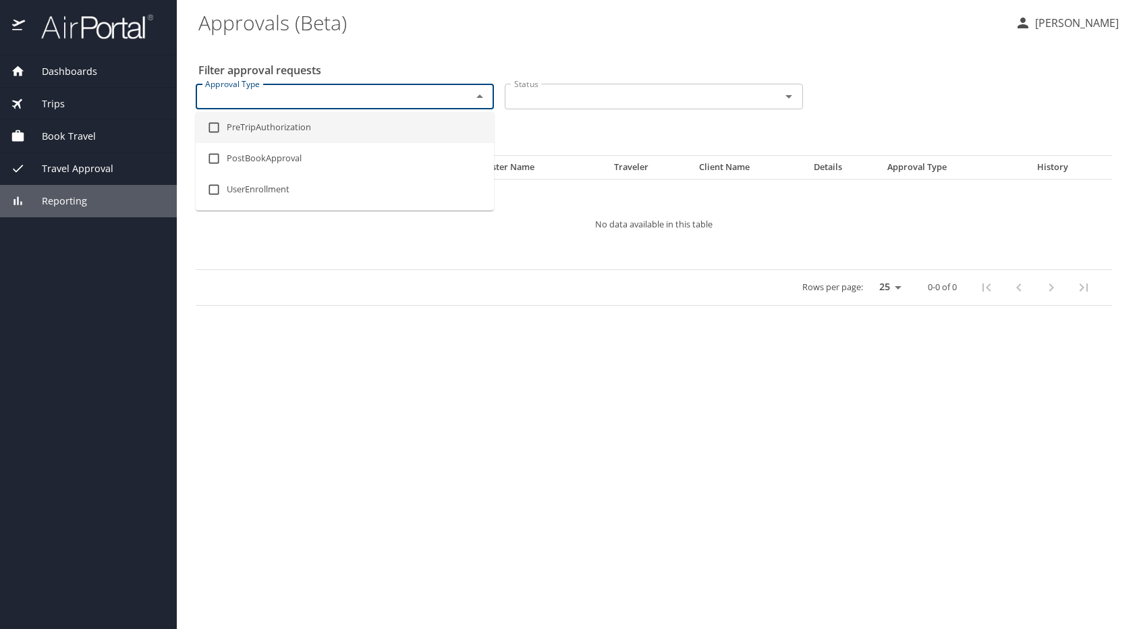
click at [212, 127] on input "checkbox" at bounding box center [214, 128] width 26 height 26
checkbox input "true"
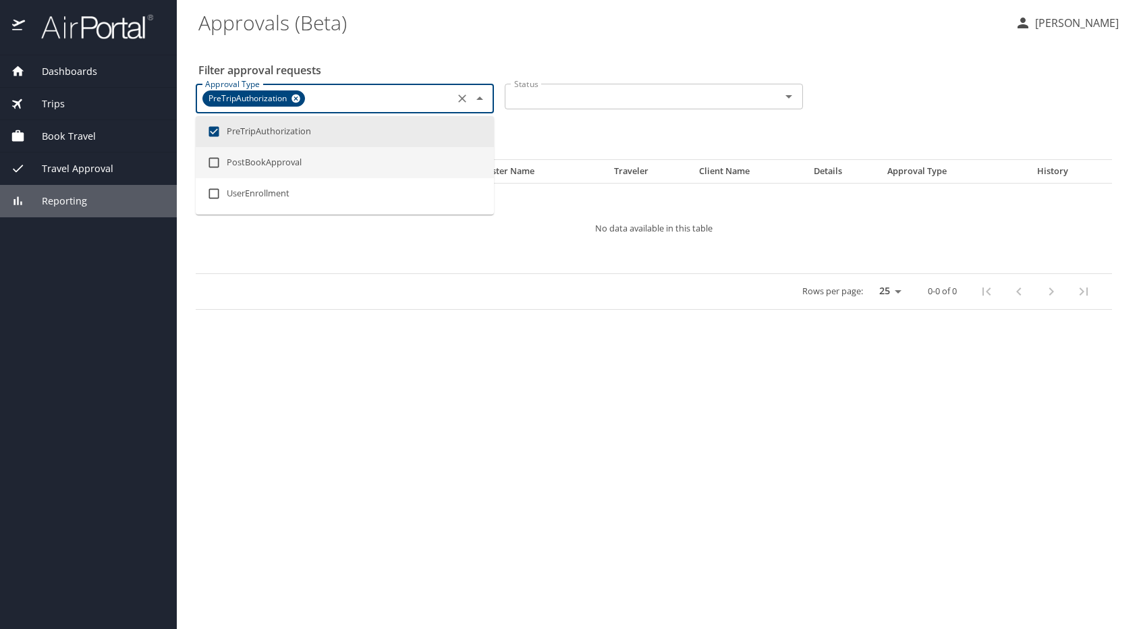
click at [586, 93] on input "Status" at bounding box center [634, 97] width 250 height 18
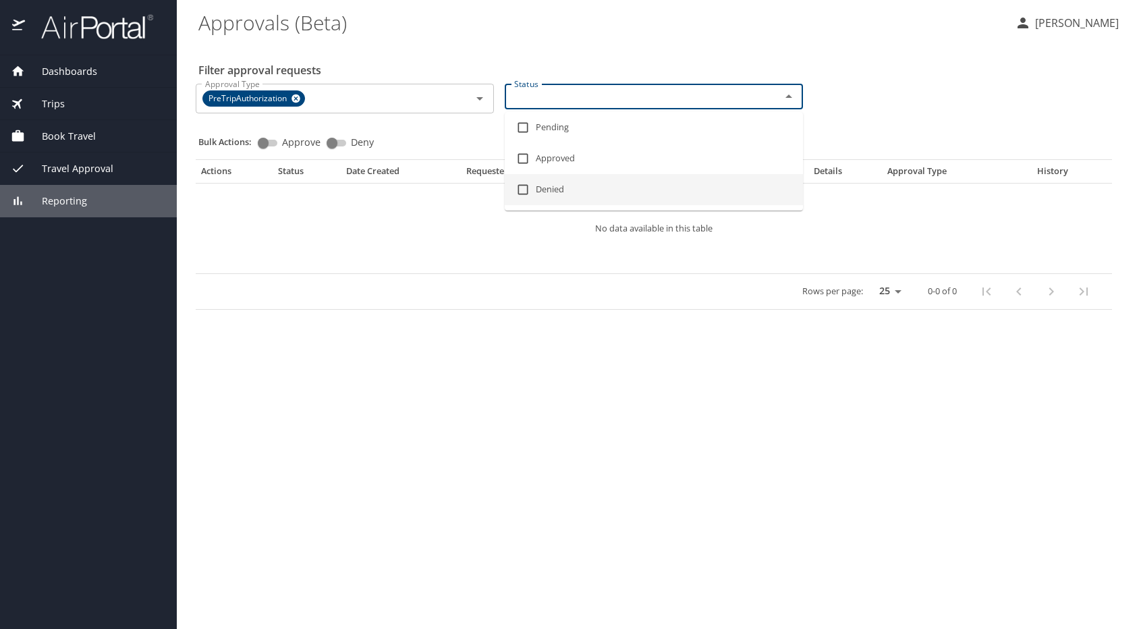
click at [478, 224] on p "No data available in this table" at bounding box center [653, 228] width 835 height 9
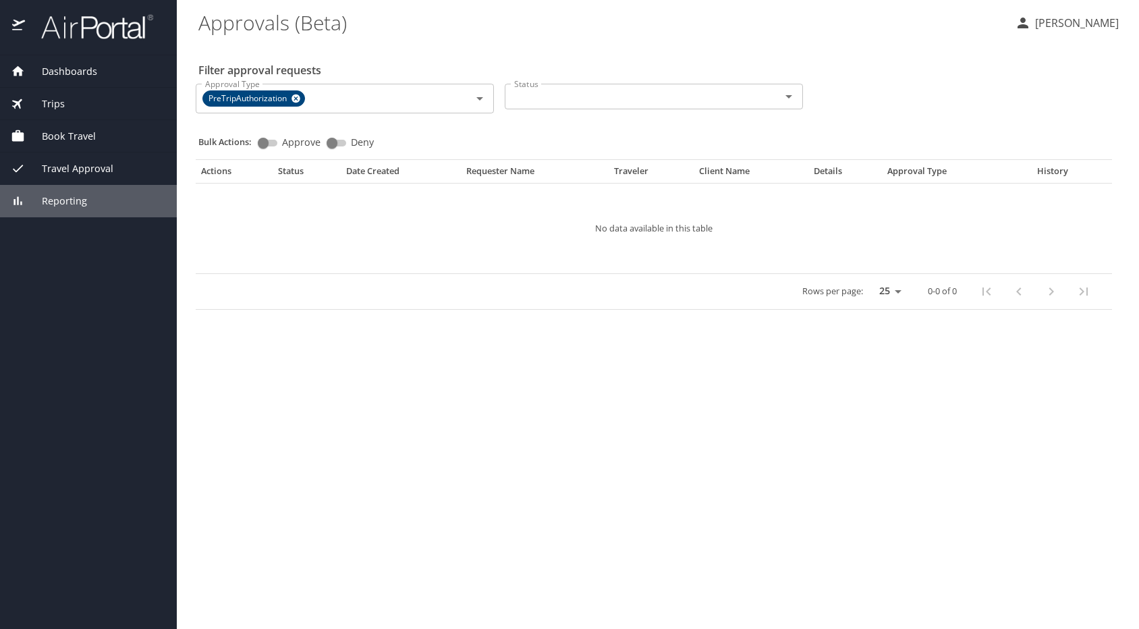
click at [72, 200] on span "Reporting" at bounding box center [56, 201] width 62 height 15
click at [295, 100] on icon at bounding box center [295, 98] width 9 height 9
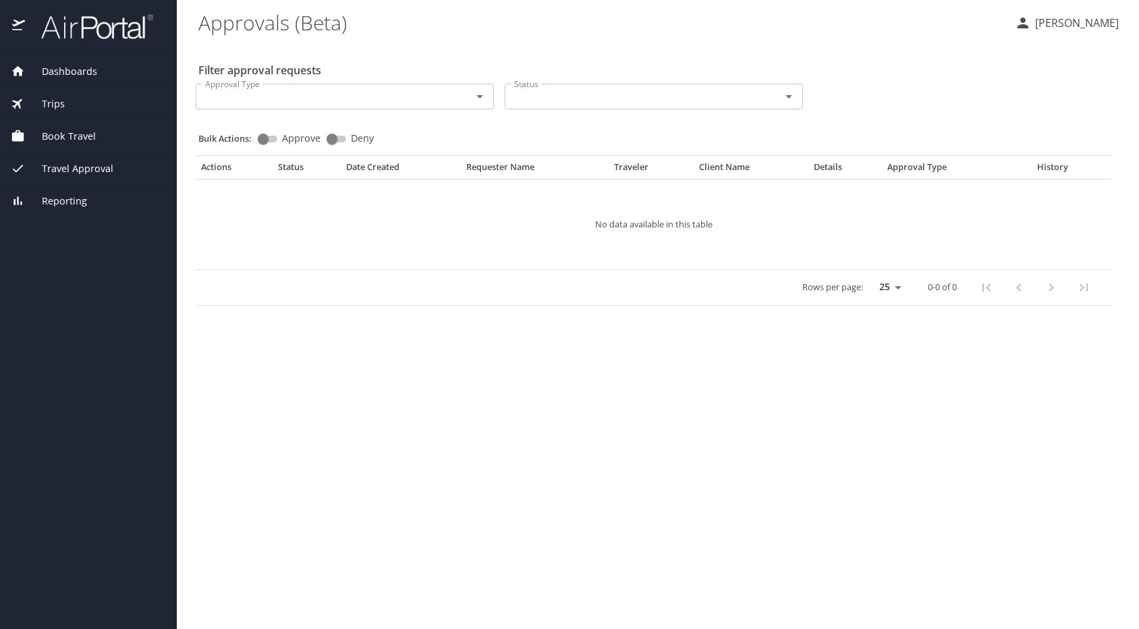
click at [69, 204] on span "Reporting" at bounding box center [56, 201] width 62 height 15
click at [1092, 16] on p "[PERSON_NAME]" at bounding box center [1075, 23] width 88 height 16
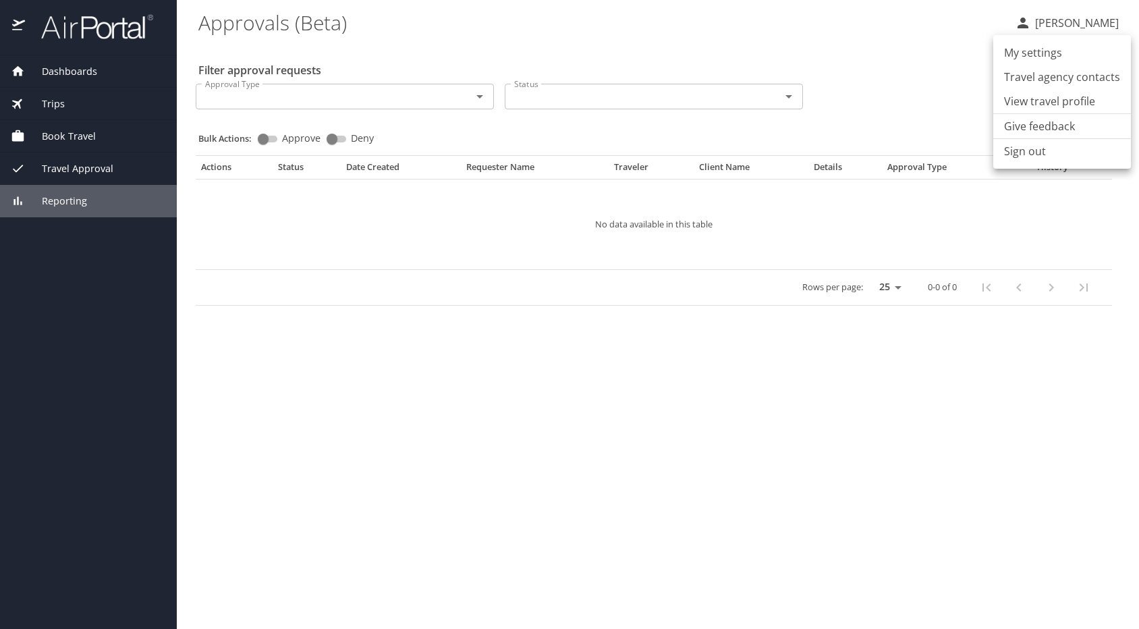
click at [1036, 55] on li "My settings" at bounding box center [1062, 52] width 138 height 24
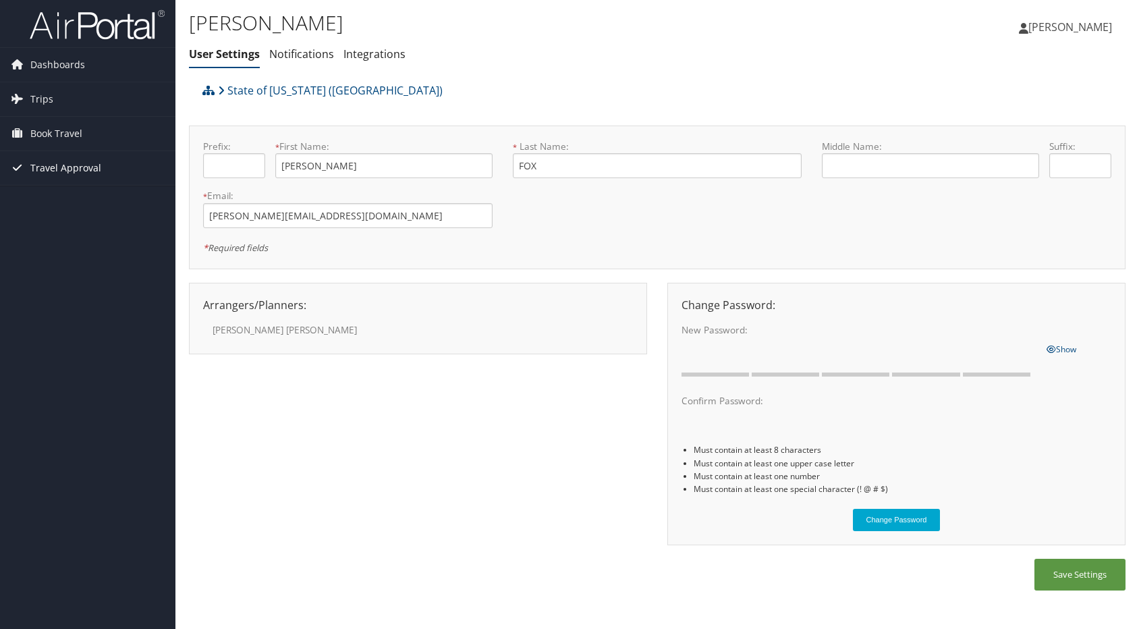
click at [65, 163] on span "Travel Approval" at bounding box center [65, 168] width 71 height 34
click at [306, 50] on link "Notifications" at bounding box center [301, 54] width 65 height 15
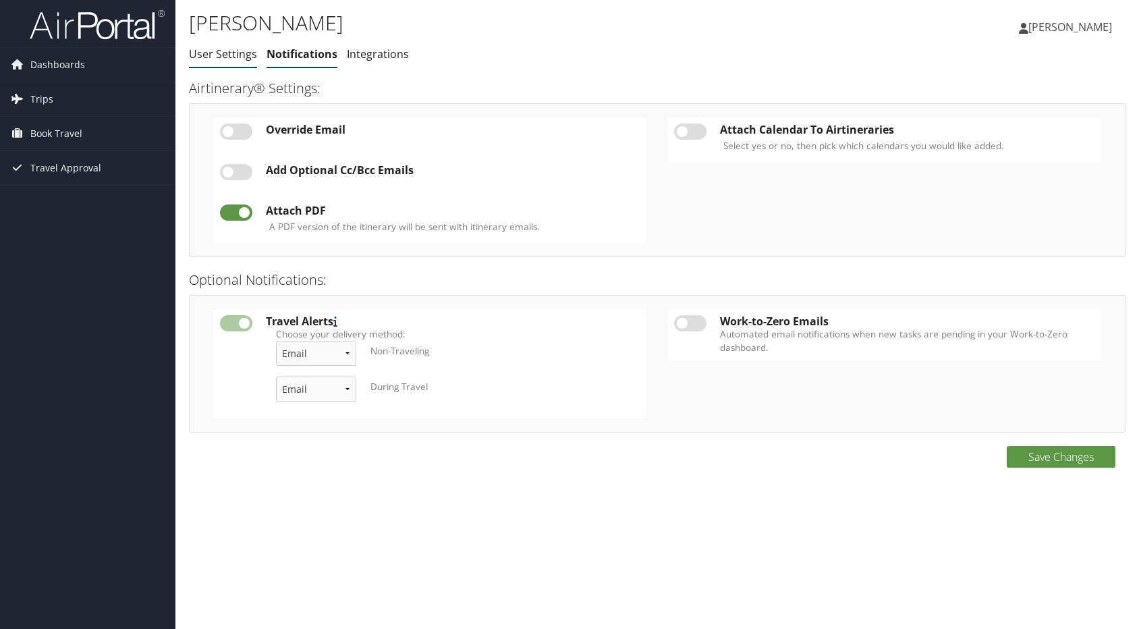
click at [233, 57] on link "User Settings" at bounding box center [223, 54] width 68 height 15
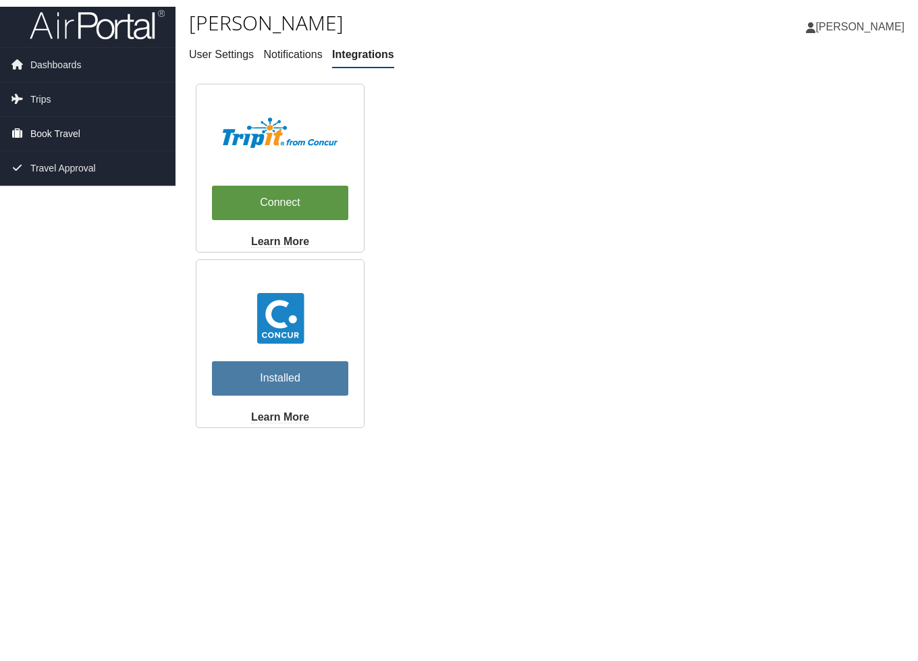
click at [64, 130] on span "Book Travel" at bounding box center [55, 134] width 50 height 34
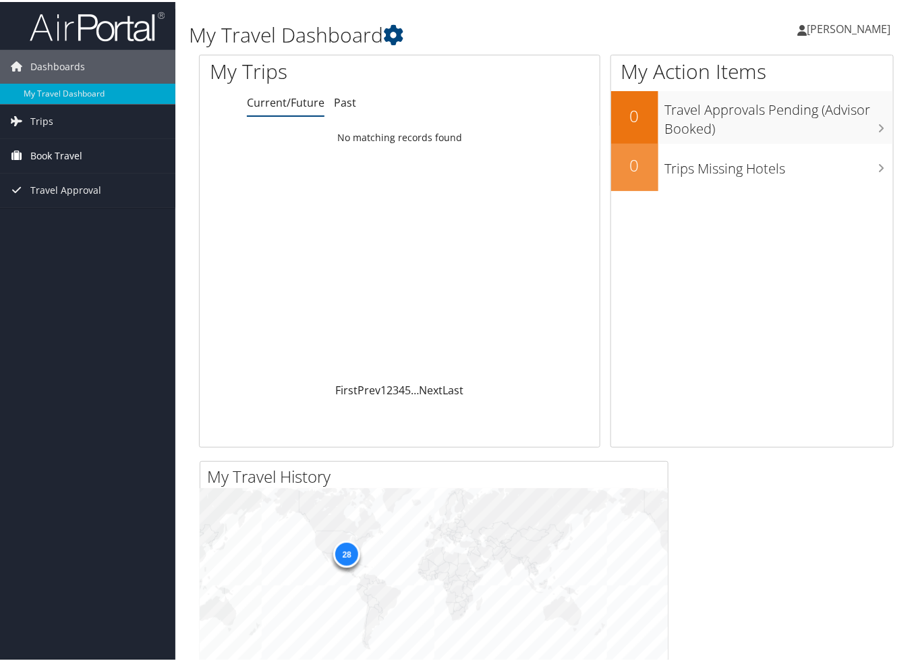
click at [70, 158] on span "Book Travel" at bounding box center [56, 154] width 52 height 34
click at [115, 200] on link "Book/Manage Online Trips" at bounding box center [87, 201] width 175 height 20
